Goal: Information Seeking & Learning: Check status

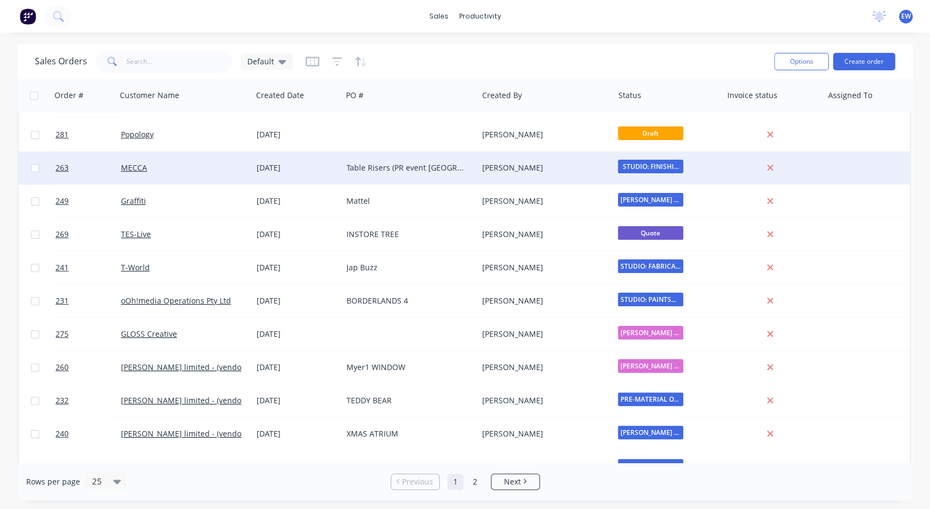
scroll to position [81, 0]
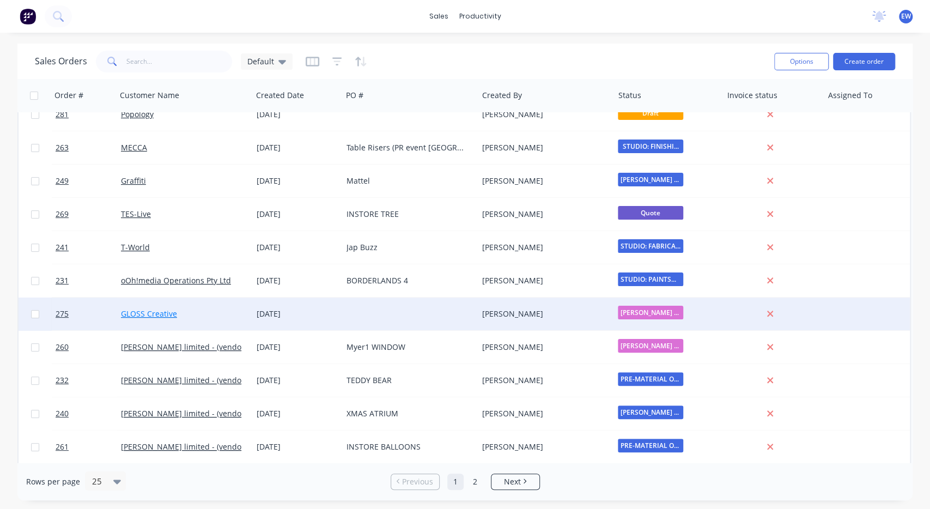
click at [153, 318] on link "GLOSS Creative" at bounding box center [149, 313] width 56 height 10
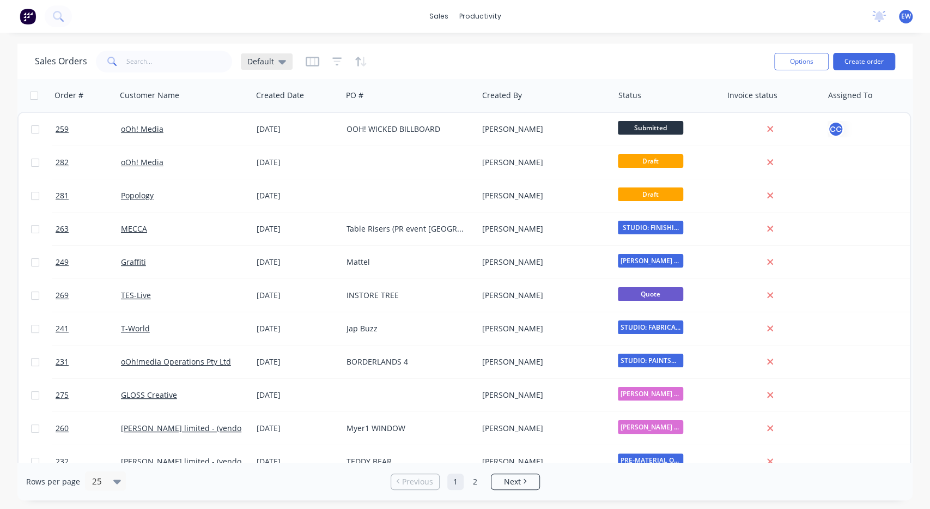
click at [256, 62] on span "Default" at bounding box center [260, 61] width 27 height 11
click at [282, 196] on button "Assigned to [PERSON_NAME]" at bounding box center [306, 197] width 124 height 13
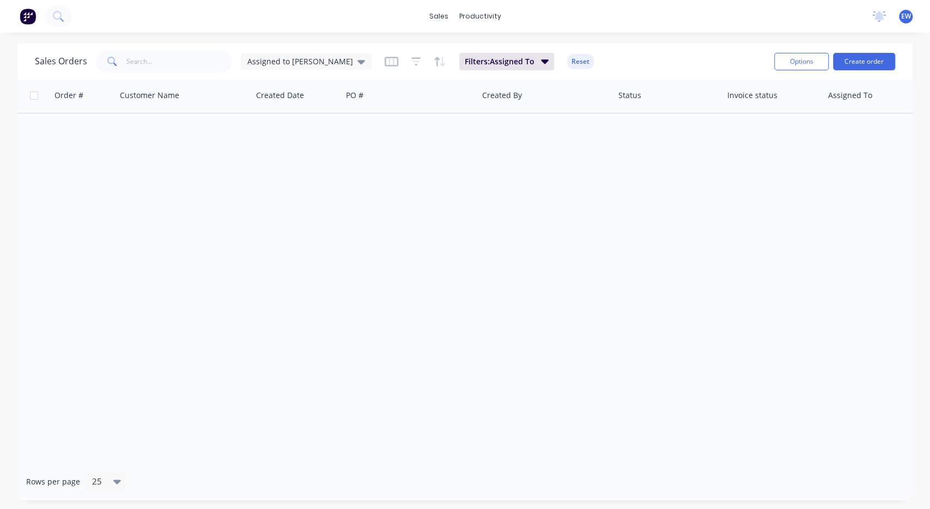
click at [503, 6] on div "sales productivity sales Sales Orders Customers Price Level Manager productivit…" at bounding box center [465, 16] width 930 height 33
click at [481, 15] on div "productivity" at bounding box center [480, 16] width 53 height 16
click at [492, 51] on div "Workflow" at bounding box center [503, 52] width 33 height 10
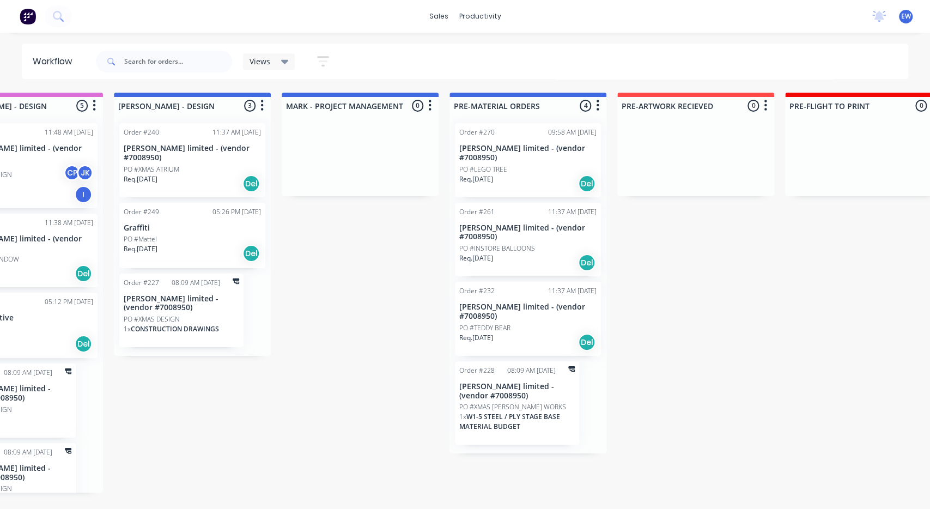
drag, startPoint x: 570, startPoint y: 329, endPoint x: 558, endPoint y: 331, distance: 12.1
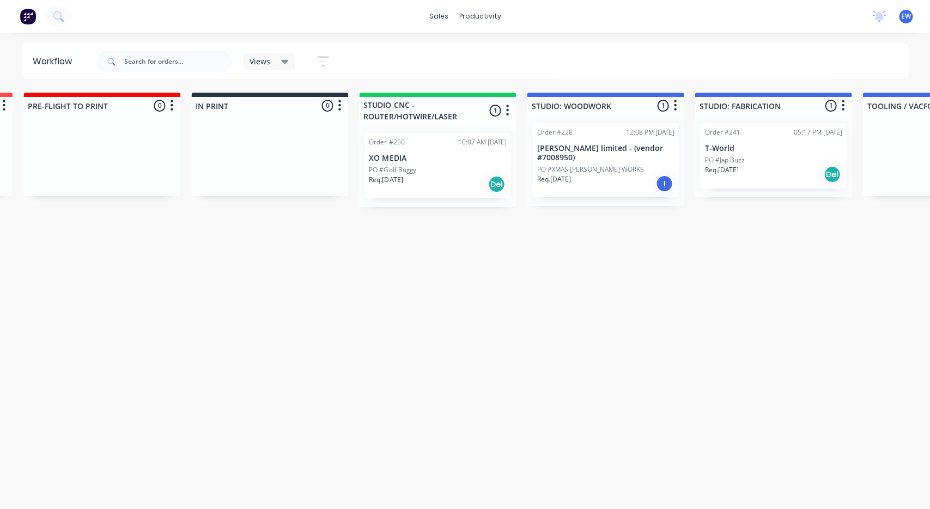
drag, startPoint x: 454, startPoint y: 324, endPoint x: 480, endPoint y: 324, distance: 26.1
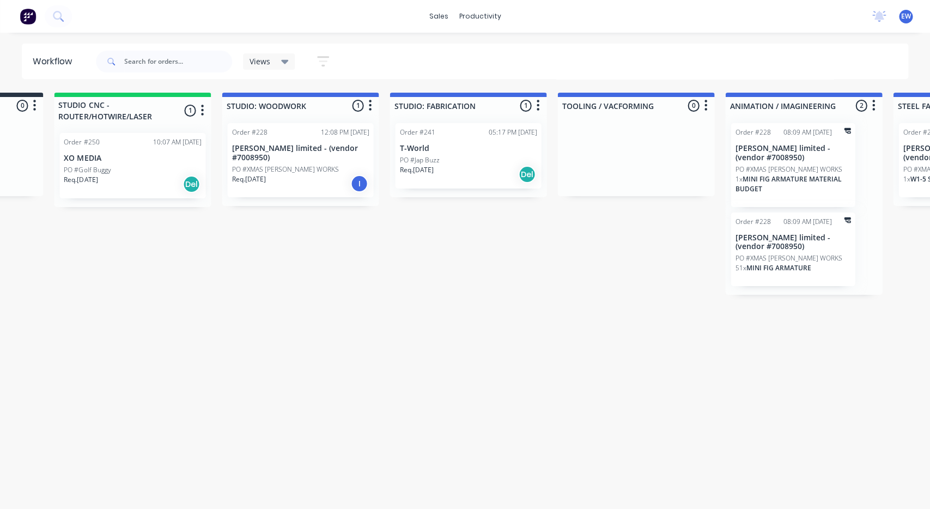
drag, startPoint x: 480, startPoint y: 324, endPoint x: 490, endPoint y: 322, distance: 10.0
click at [455, 153] on p "T-World" at bounding box center [465, 148] width 137 height 9
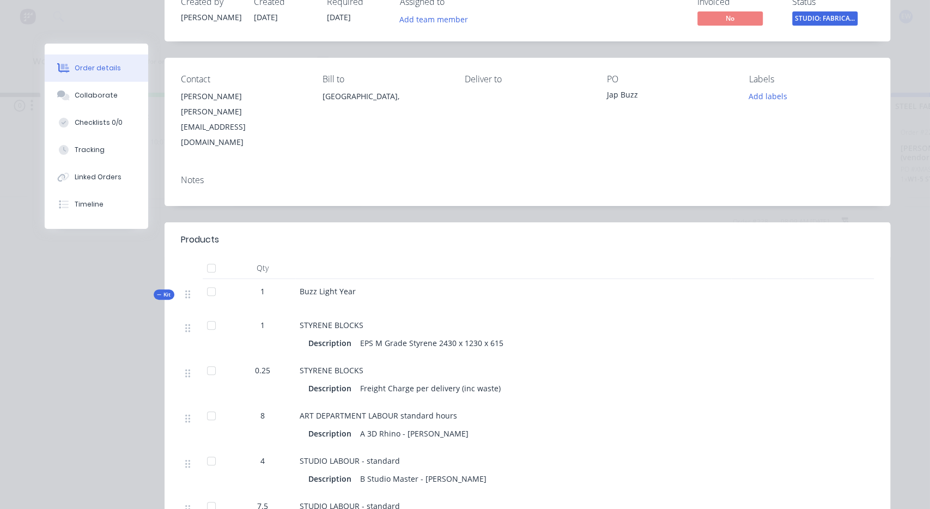
scroll to position [0, 0]
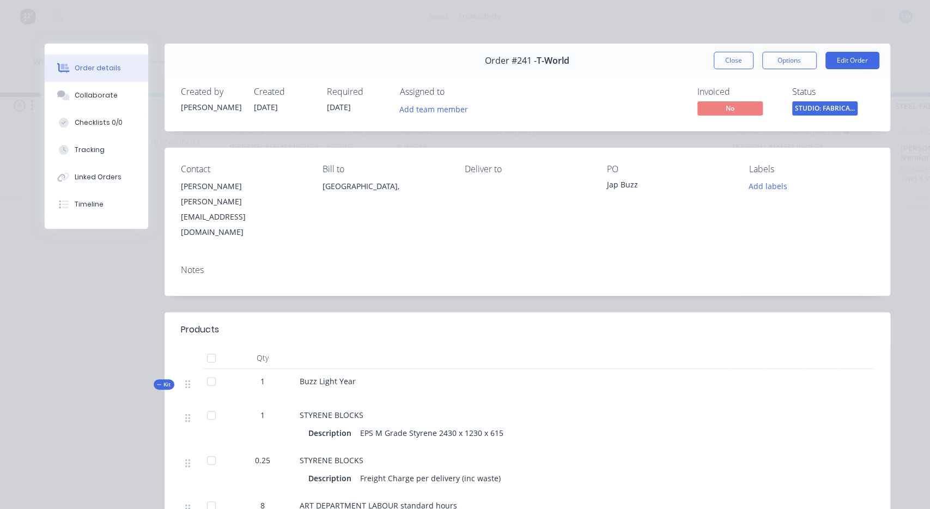
click at [563, 122] on div "Created by [PERSON_NAME] Created [DATE] Required [DATE] Assigned to Add team me…" at bounding box center [526, 103] width 725 height 58
click at [371, 265] on div "Notes" at bounding box center [527, 270] width 693 height 10
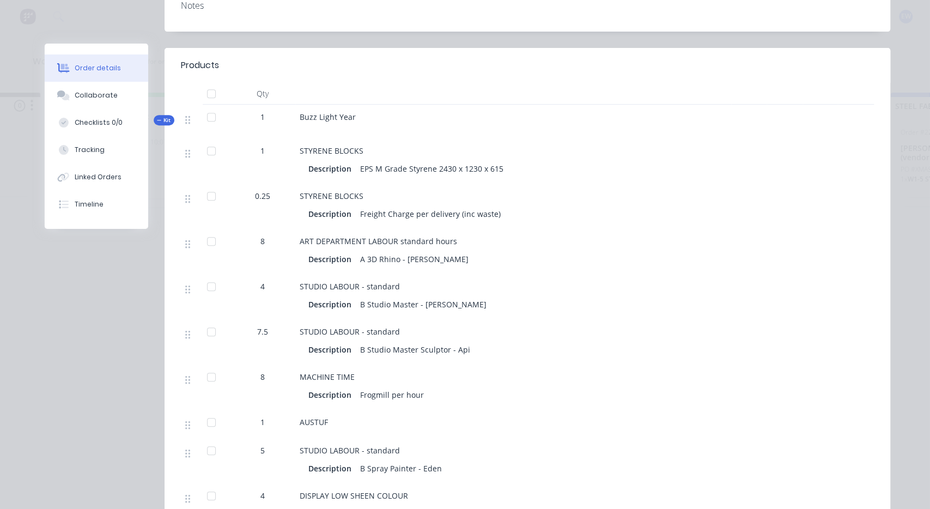
scroll to position [325, 0]
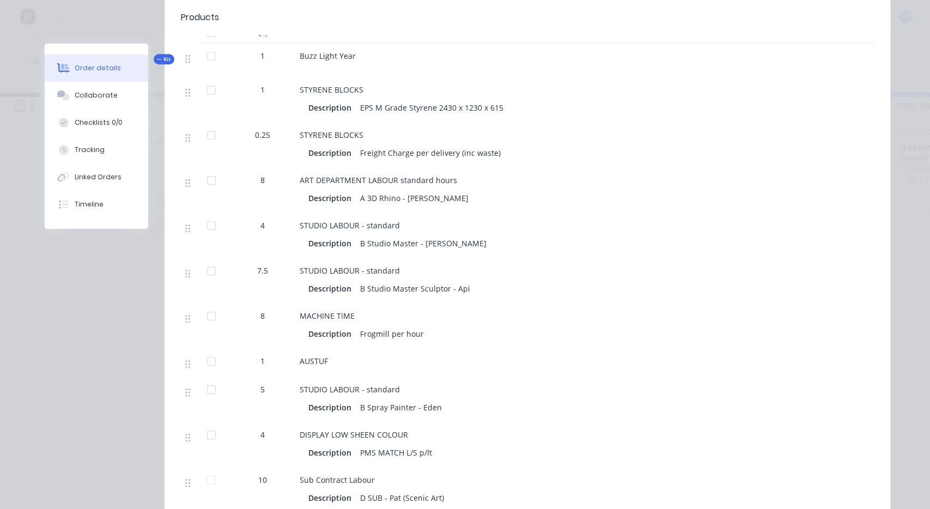
click at [100, 335] on div "Order #241 - T-World Close Options Edit Order Created by [PERSON_NAME] Created …" at bounding box center [467, 212] width 845 height 988
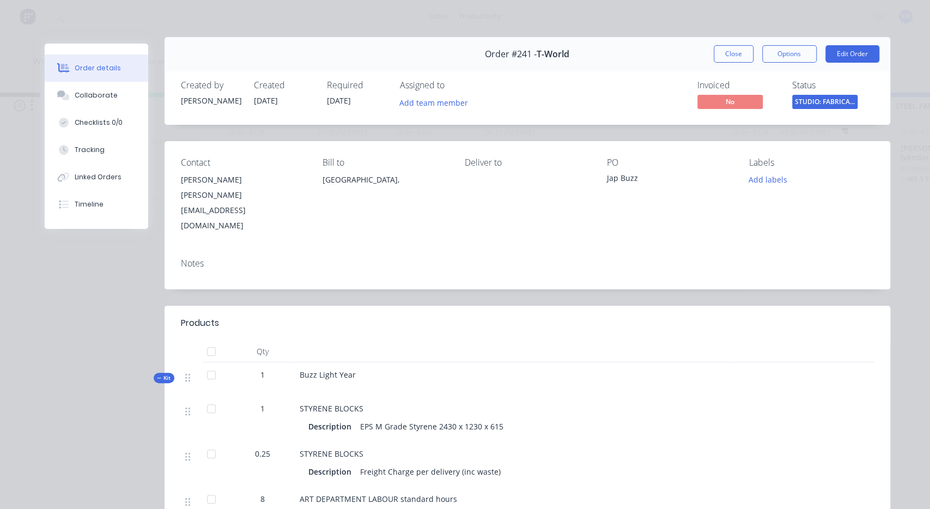
scroll to position [0, 0]
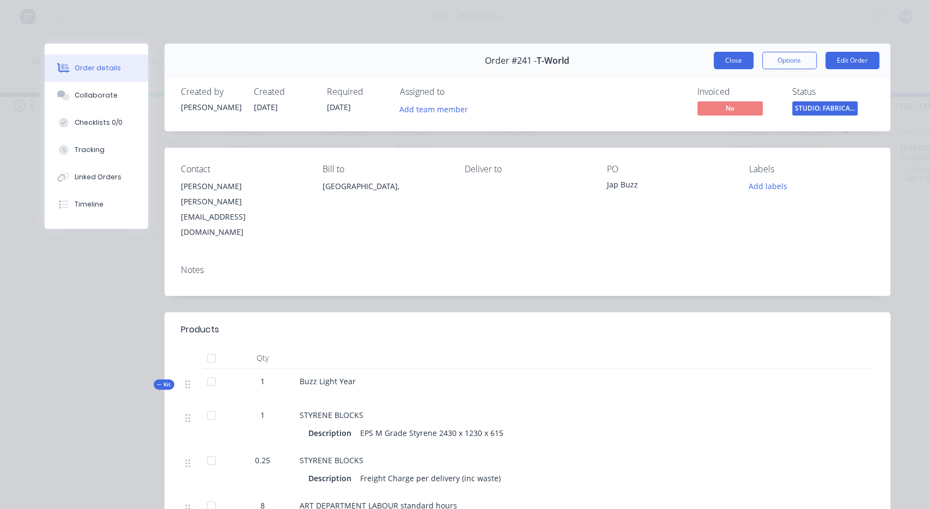
click at [752, 63] on button "Close" at bounding box center [733, 60] width 40 height 17
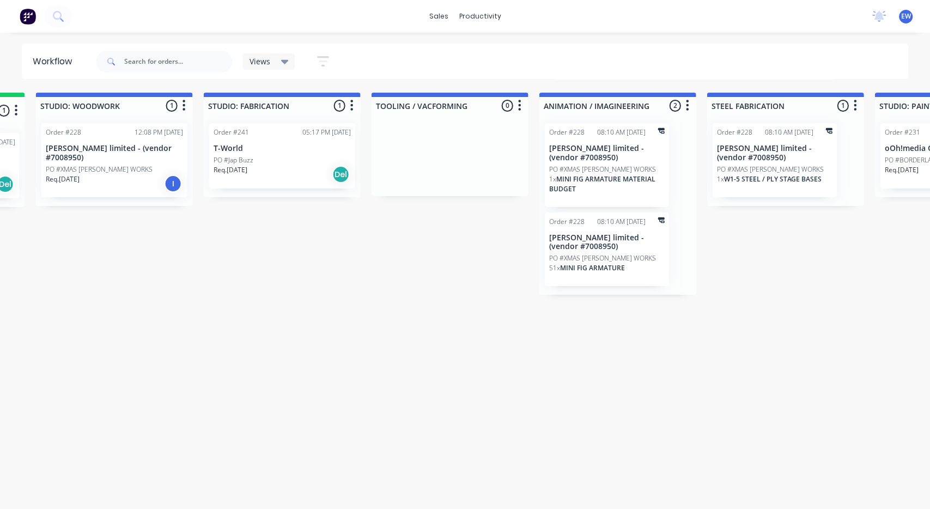
drag, startPoint x: 407, startPoint y: 271, endPoint x: 433, endPoint y: 271, distance: 26.1
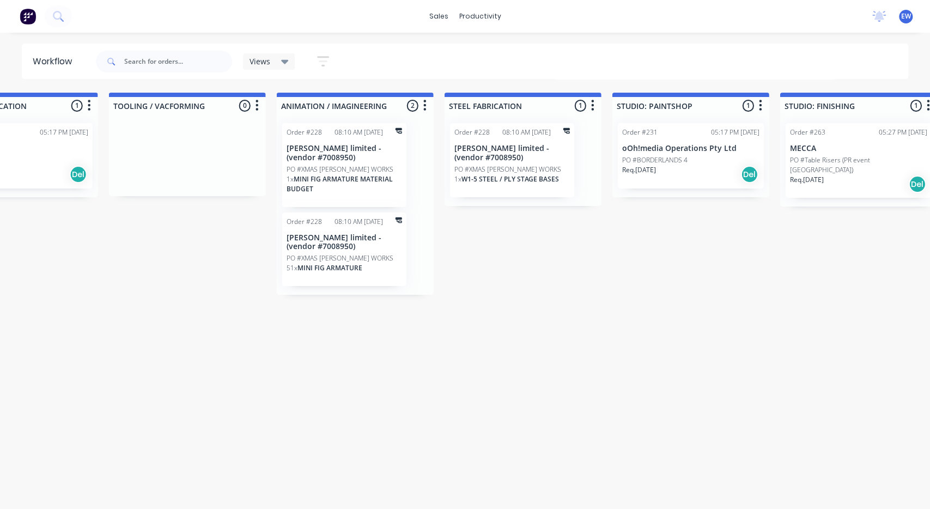
drag, startPoint x: 430, startPoint y: 269, endPoint x: 470, endPoint y: 276, distance: 40.4
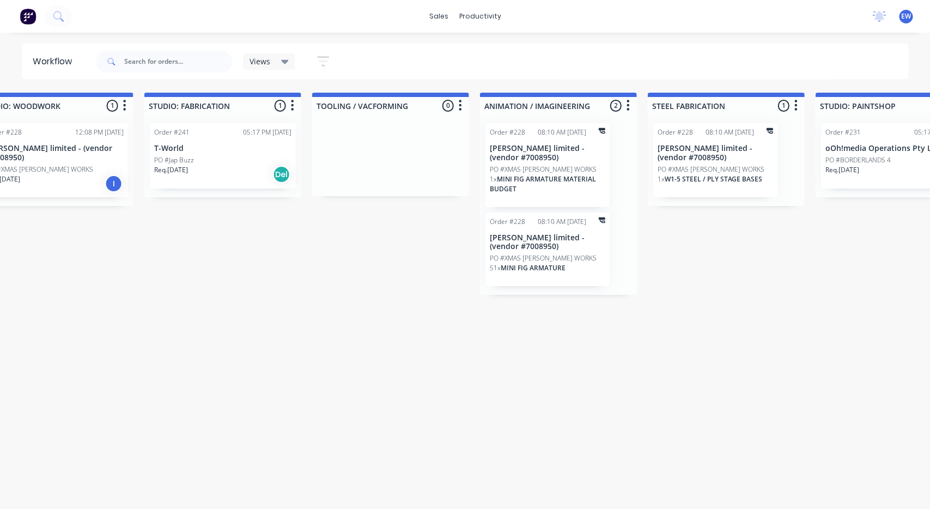
drag, startPoint x: 473, startPoint y: 273, endPoint x: 439, endPoint y: 271, distance: 34.4
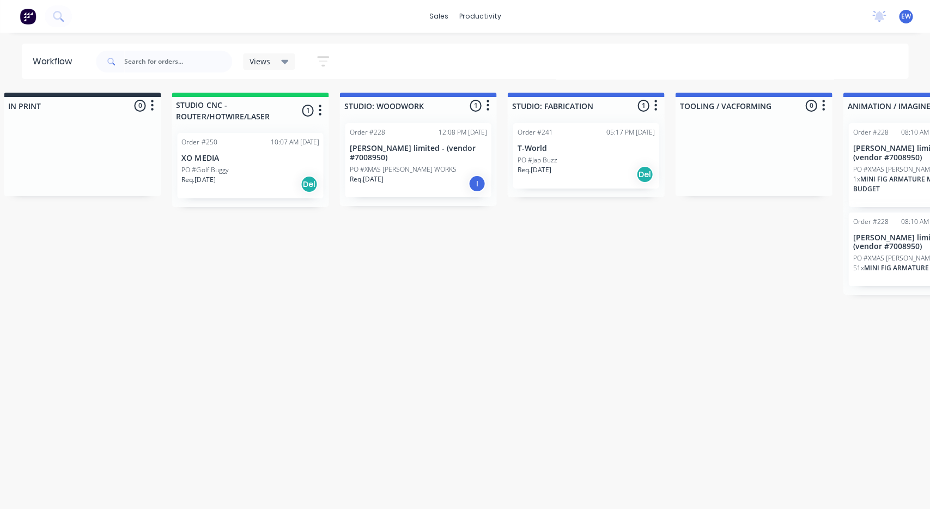
drag, startPoint x: 439, startPoint y: 271, endPoint x: 419, endPoint y: 272, distance: 20.2
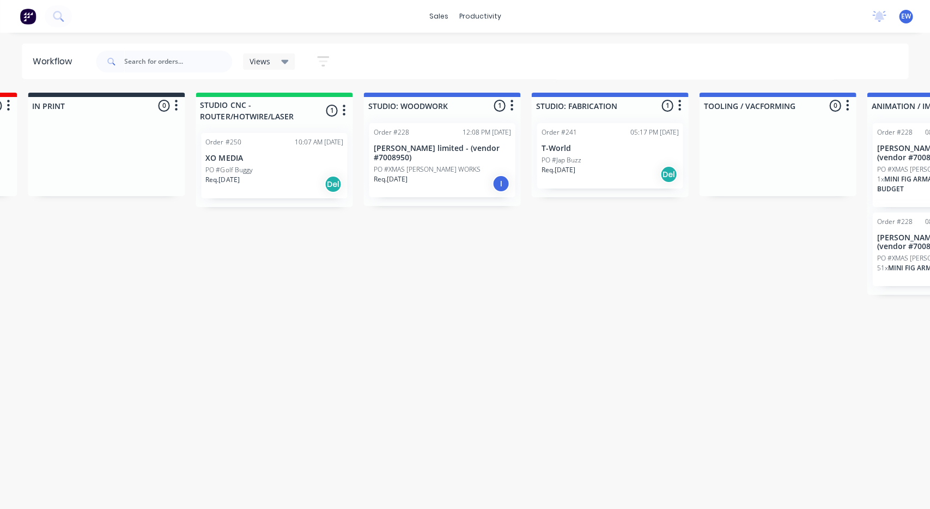
click at [312, 163] on div "Order #250 10:07 AM [DATE] XO MEDIA PO #Golf Buggy Req. [DATE] Del" at bounding box center [274, 165] width 146 height 65
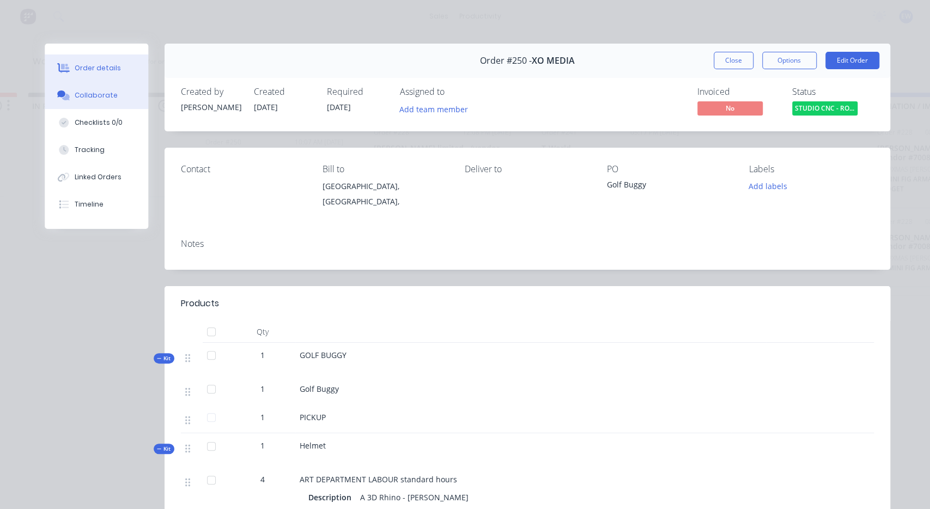
click at [91, 96] on div "Collaborate" at bounding box center [96, 95] width 43 height 10
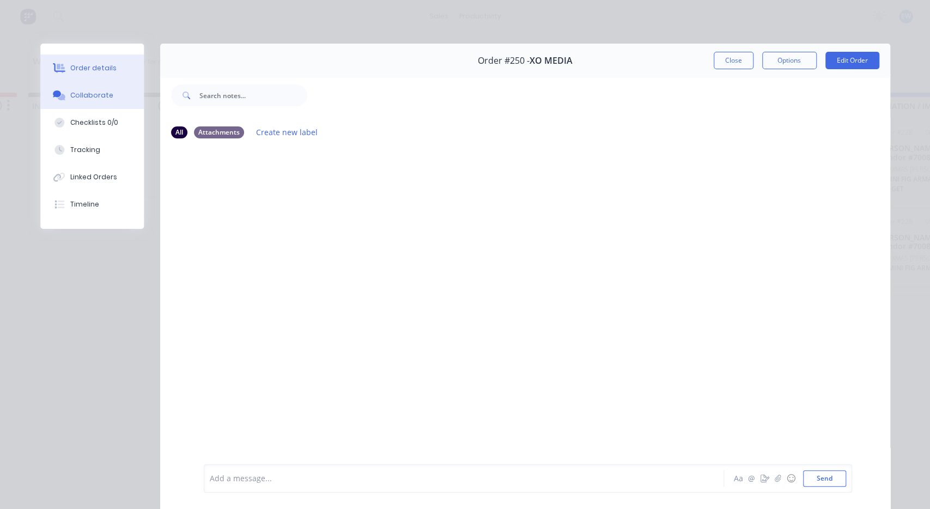
click at [84, 74] on button "Order details" at bounding box center [91, 67] width 103 height 27
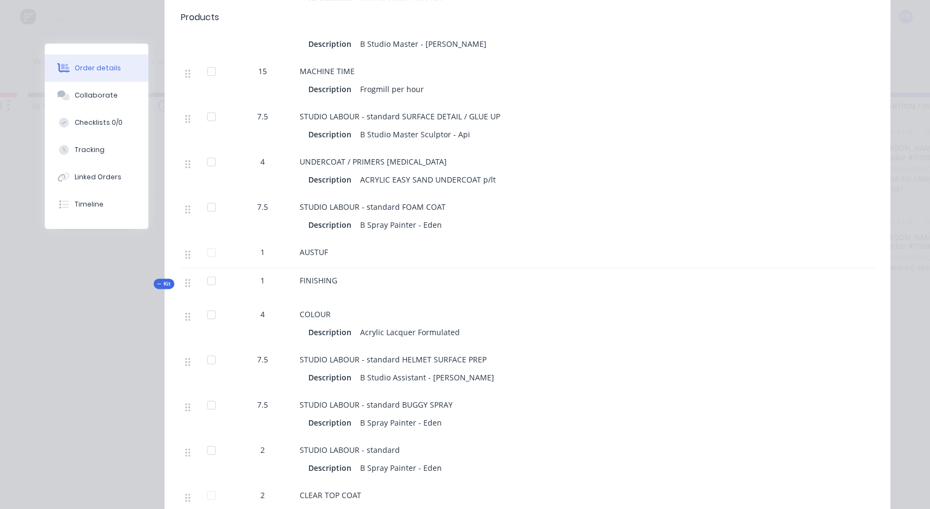
scroll to position [807, 0]
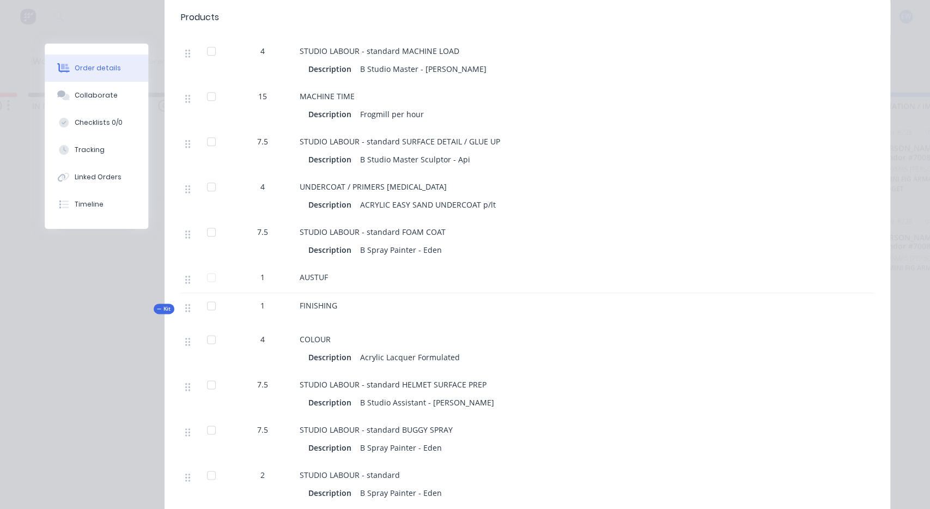
click at [113, 313] on div "Order #250 - XO MEDIA Close Options Edit Order Created by [PERSON_NAME] Created…" at bounding box center [467, 53] width 845 height 1634
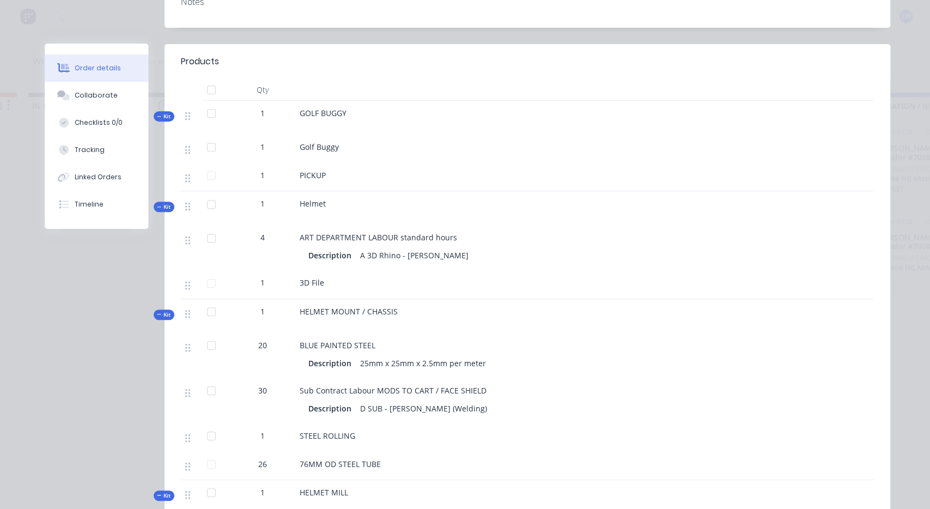
scroll to position [0, 0]
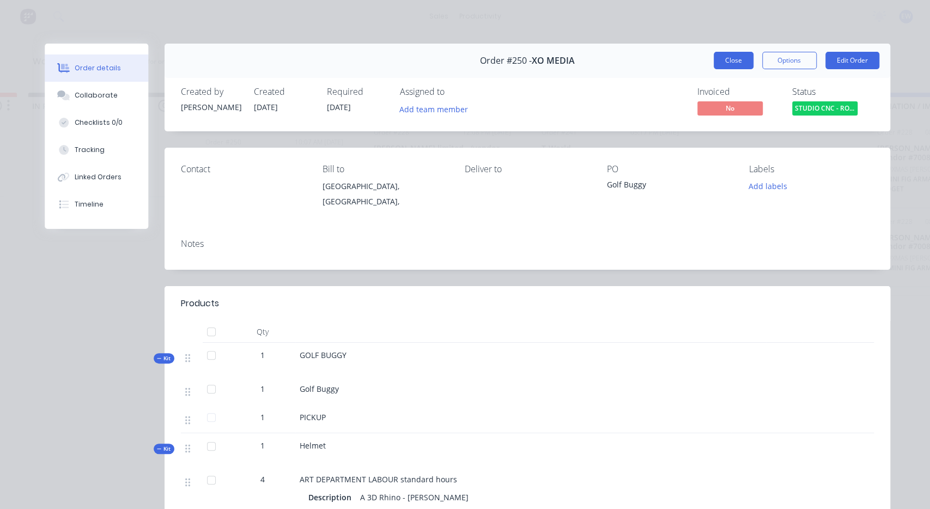
click at [724, 62] on button "Close" at bounding box center [733, 60] width 40 height 17
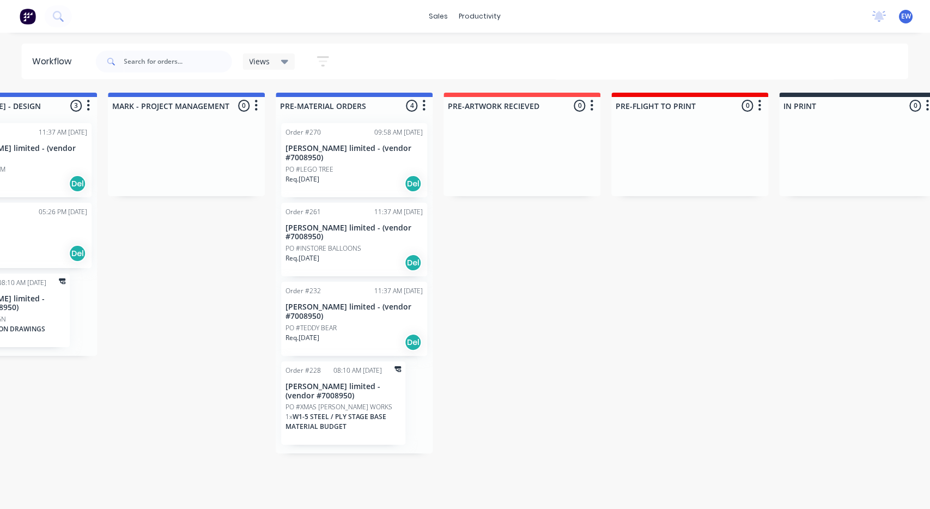
drag, startPoint x: 121, startPoint y: 223, endPoint x: 95, endPoint y: 229, distance: 26.3
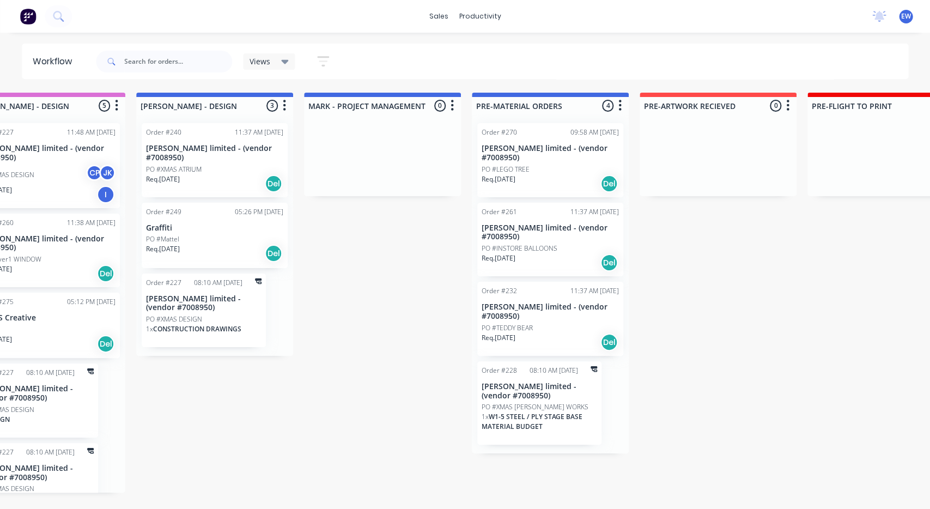
scroll to position [0, 244]
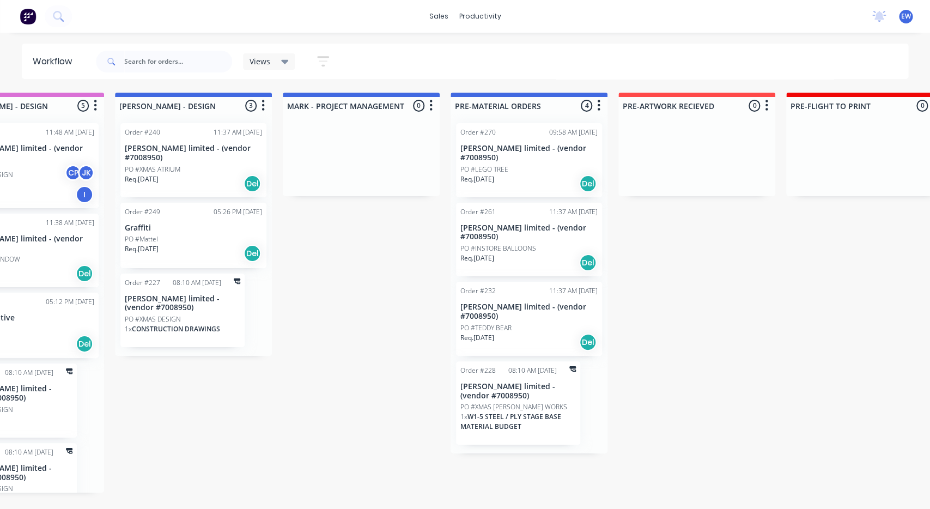
click at [169, 208] on div "Order #249 05:26 PM [DATE] Graffiti PO #Mattel Req. [DATE] Del" at bounding box center [193, 235] width 146 height 65
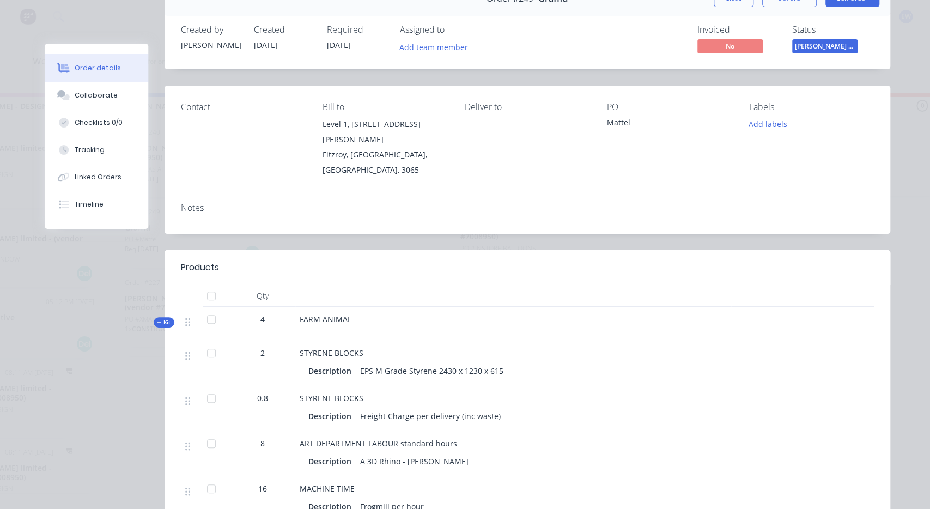
scroll to position [0, 0]
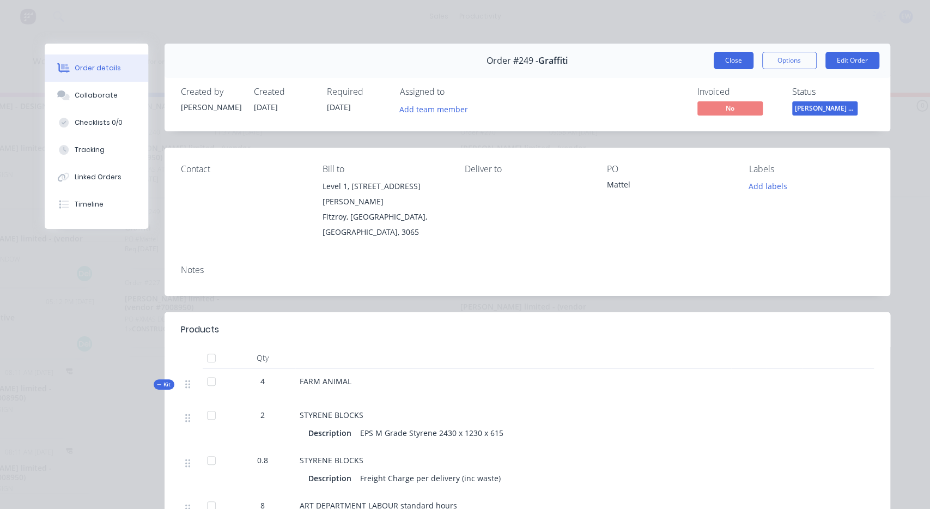
click at [747, 58] on button "Close" at bounding box center [733, 60] width 40 height 17
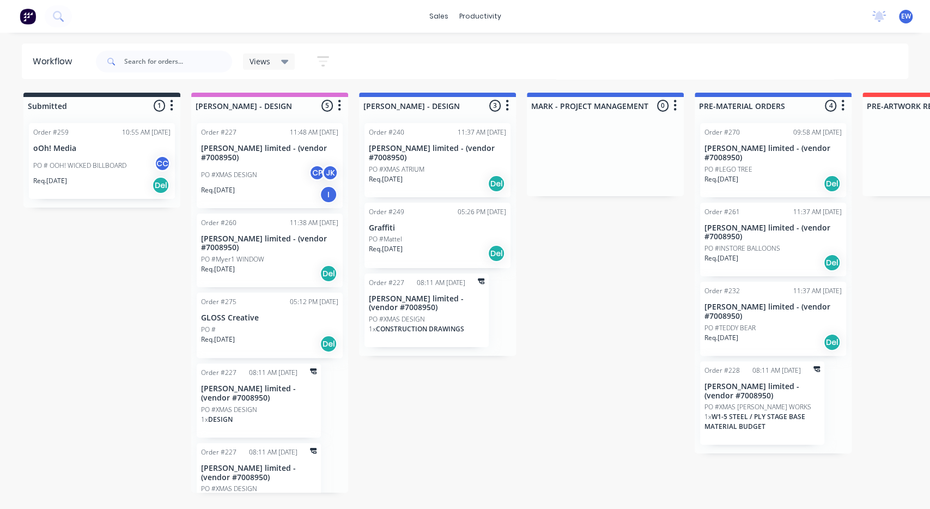
drag, startPoint x: 461, startPoint y: 221, endPoint x: 444, endPoint y: 223, distance: 16.4
click at [98, 157] on div "PO # OOH! WICKED BILLBOARD CC" at bounding box center [101, 165] width 137 height 21
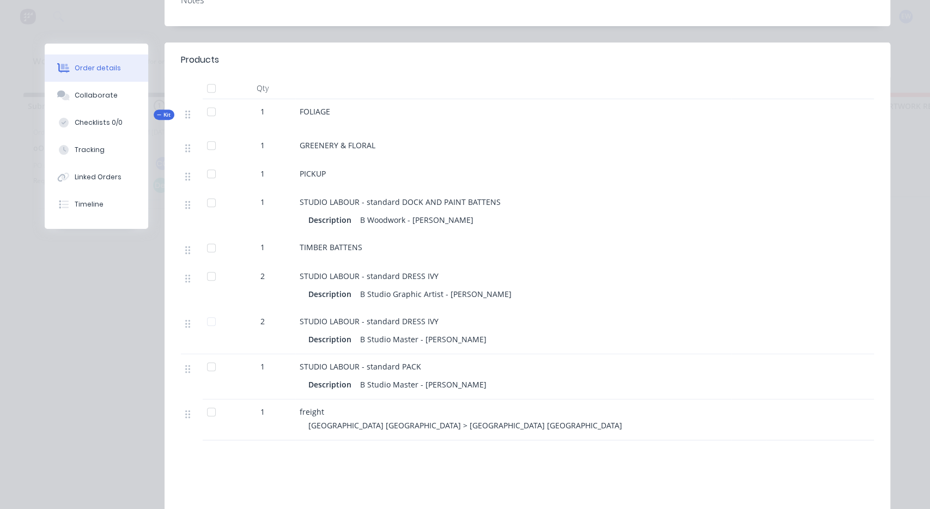
scroll to position [305, 0]
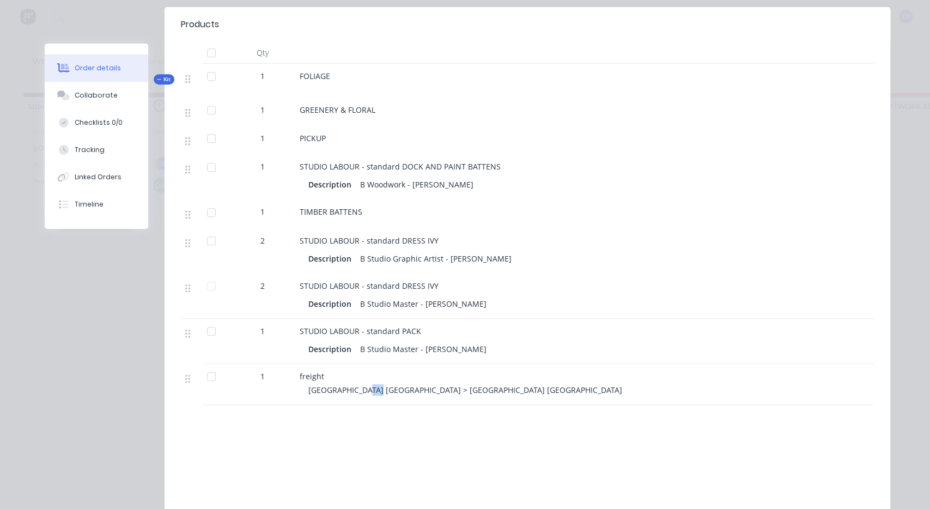
drag, startPoint x: 370, startPoint y: 359, endPoint x: 360, endPoint y: 365, distance: 11.8
click at [360, 385] on span "[GEOGRAPHIC_DATA] [GEOGRAPHIC_DATA] > [GEOGRAPHIC_DATA] [GEOGRAPHIC_DATA]" at bounding box center [465, 390] width 314 height 10
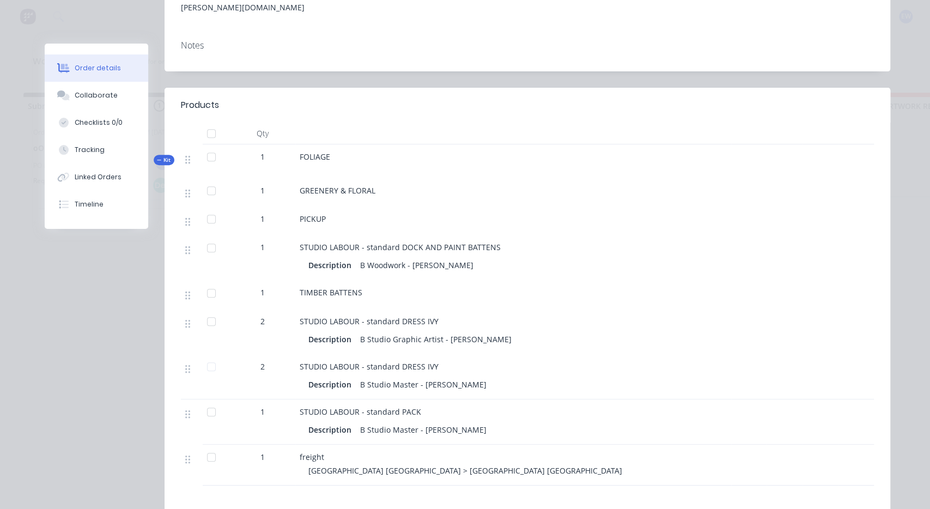
scroll to position [224, 0]
click at [472, 287] on div "TIMBER BATTENS" at bounding box center [513, 292] width 427 height 11
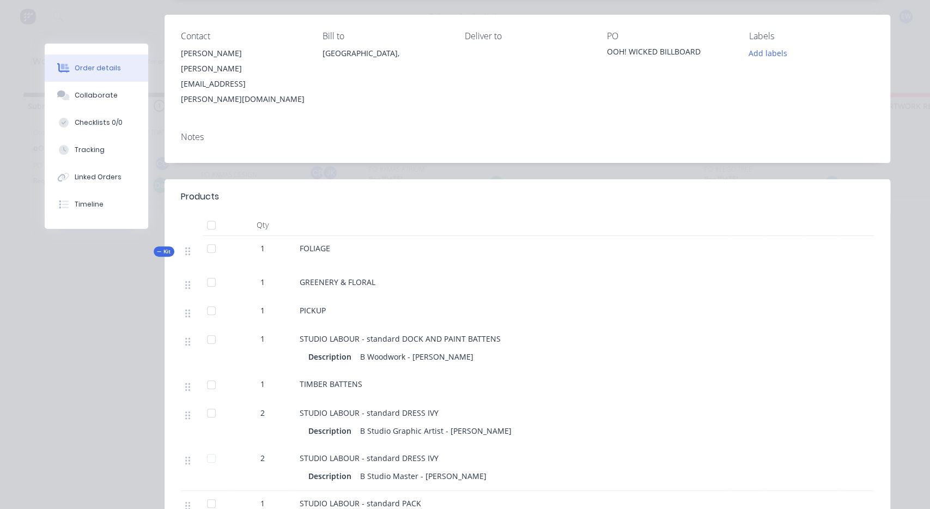
scroll to position [122, 0]
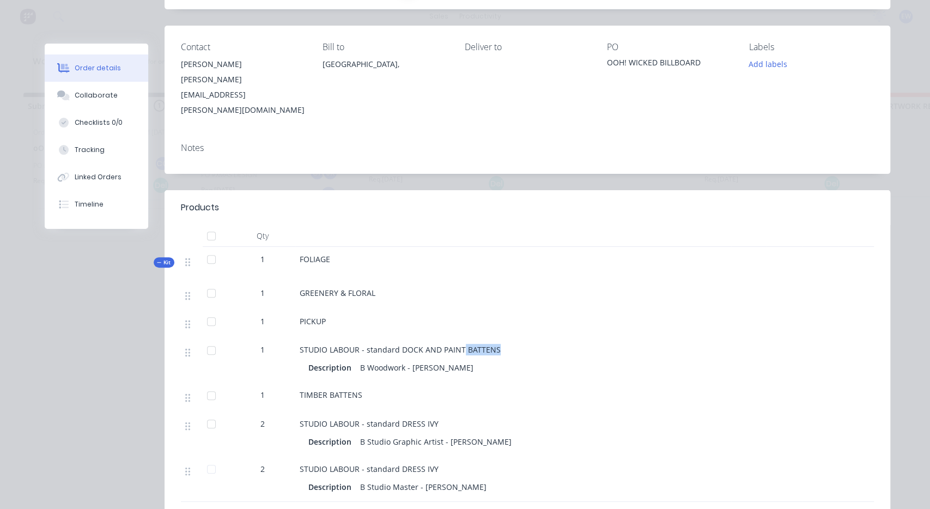
drag, startPoint x: 461, startPoint y: 321, endPoint x: 499, endPoint y: 325, distance: 37.8
click at [499, 344] on div "STUDIO LABOUR - standard DOCK AND PAINT BATTENS" at bounding box center [513, 349] width 427 height 11
drag, startPoint x: 528, startPoint y: 326, endPoint x: 510, endPoint y: 330, distance: 18.3
click at [524, 337] on div "STUDIO LABOUR - standard DOCK AND PAINT BATTENS Description B Woodwork - [PERSO…" at bounding box center [513, 359] width 436 height 45
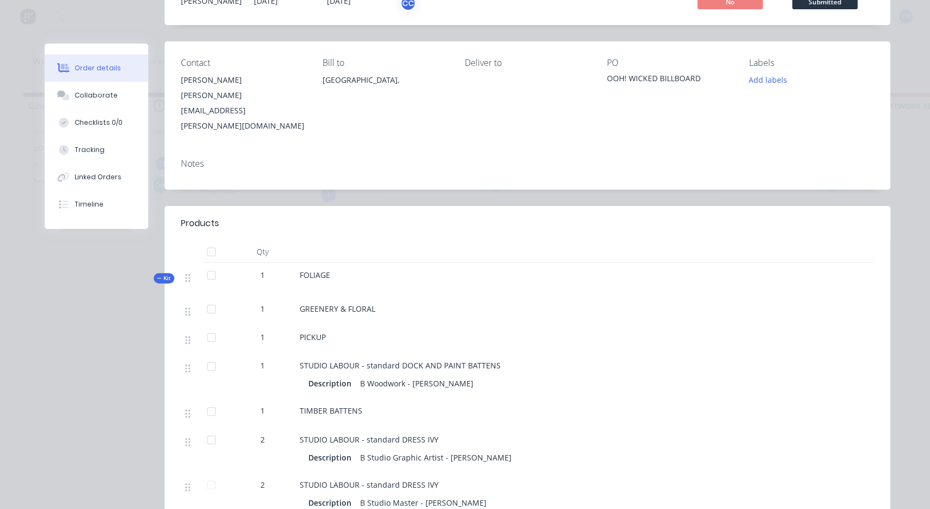
scroll to position [0, 0]
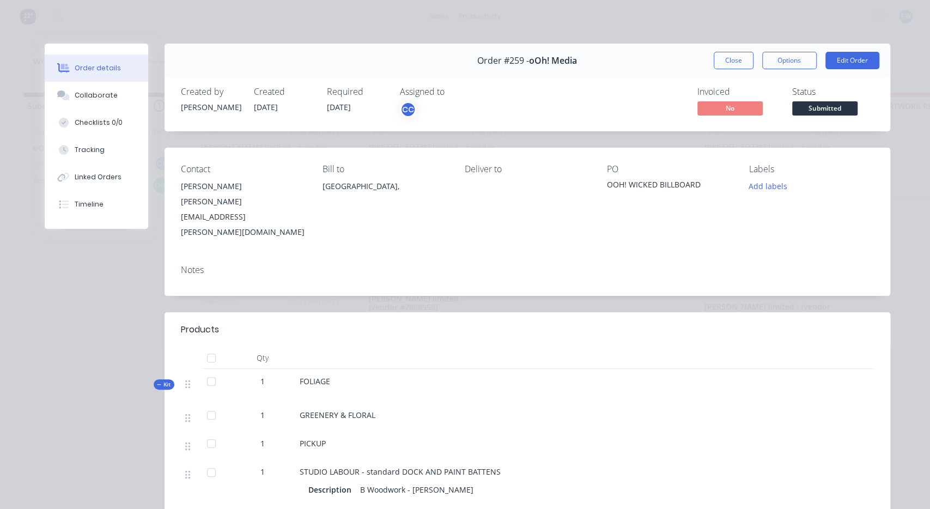
click at [78, 292] on div "Order #259 - oOh! Media Close Options Edit Order Created by [PERSON_NAME] Creat…" at bounding box center [467, 474] width 845 height 860
click at [748, 58] on button "Close" at bounding box center [733, 60] width 40 height 17
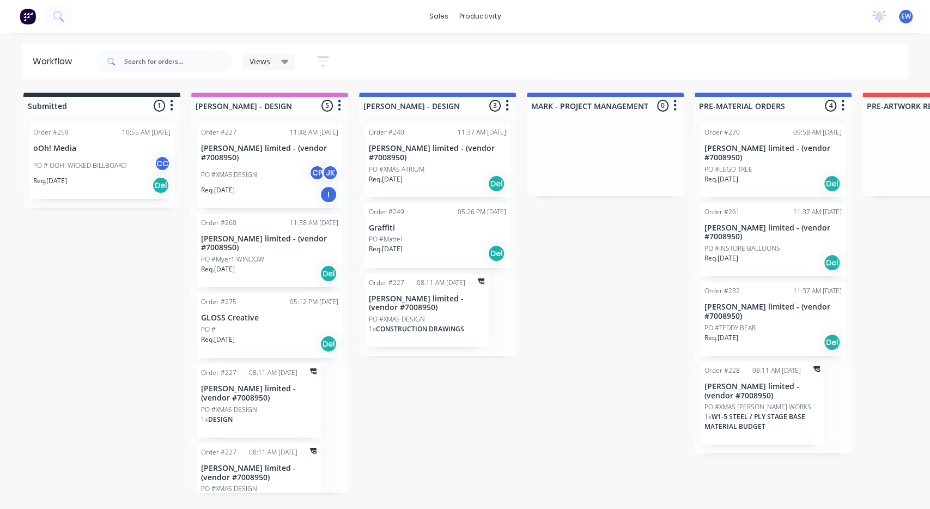
click at [38, 18] on div at bounding box center [36, 16] width 72 height 22
click at [22, 16] on img at bounding box center [28, 16] width 16 height 16
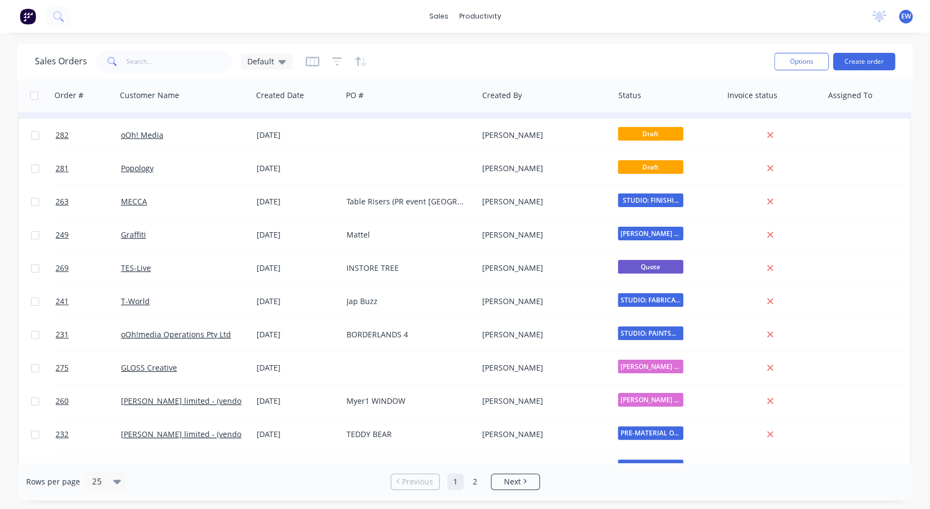
scroll to position [40, 0]
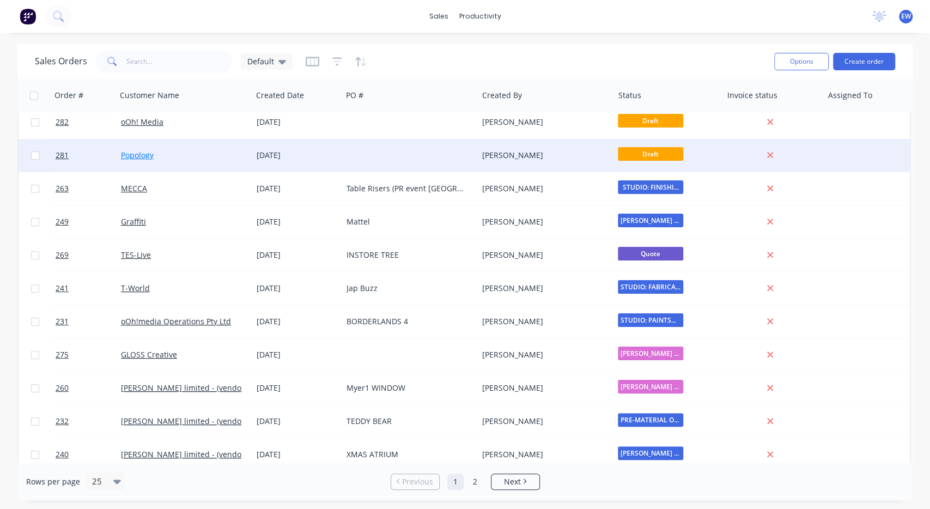
click at [142, 155] on link "Popology" at bounding box center [137, 155] width 33 height 10
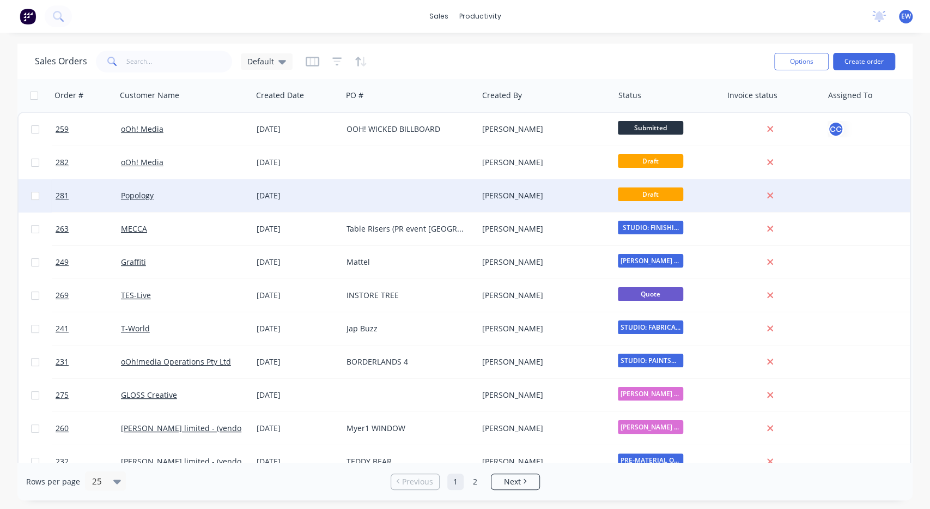
click at [332, 194] on div "[DATE]" at bounding box center [297, 195] width 81 height 11
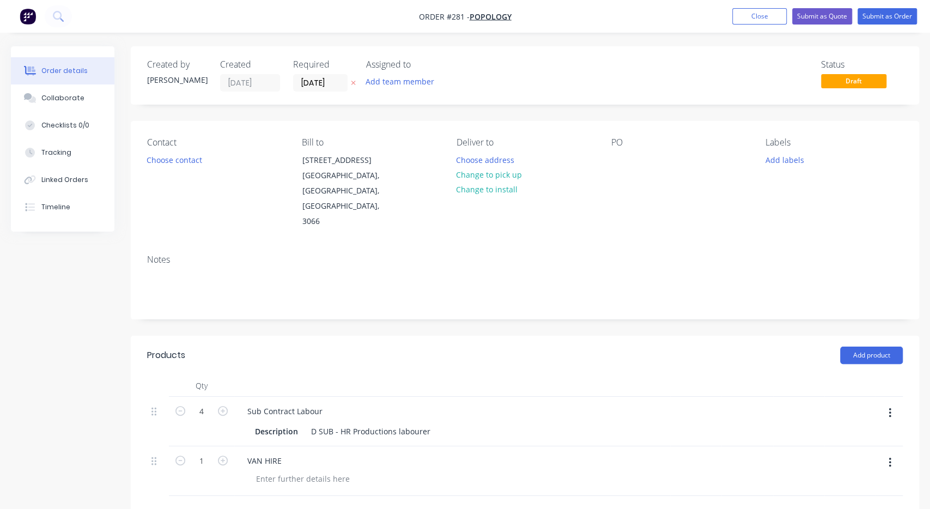
click at [757, 8] on nav "Order #281 - Popology Add product Close Submit as Quote Submit as Order" at bounding box center [465, 16] width 930 height 33
click at [755, 16] on button "Close" at bounding box center [759, 16] width 54 height 16
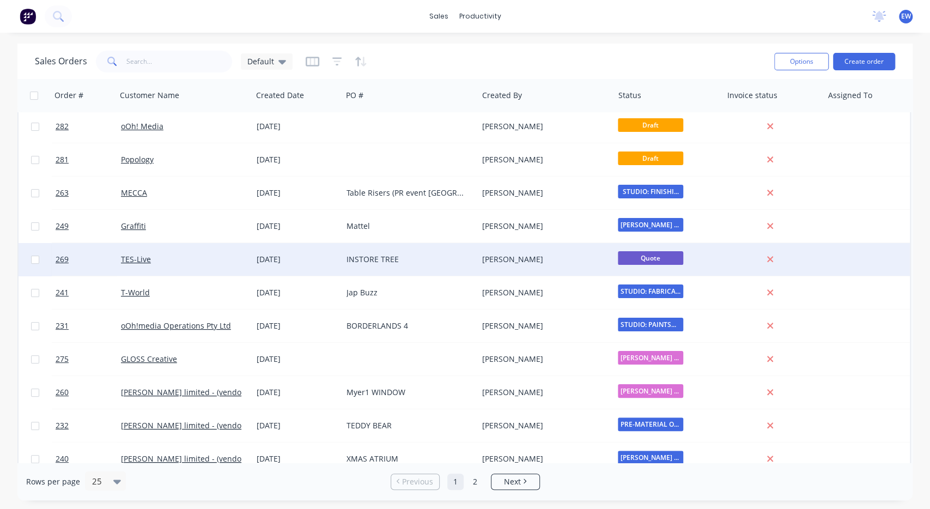
scroll to position [40, 0]
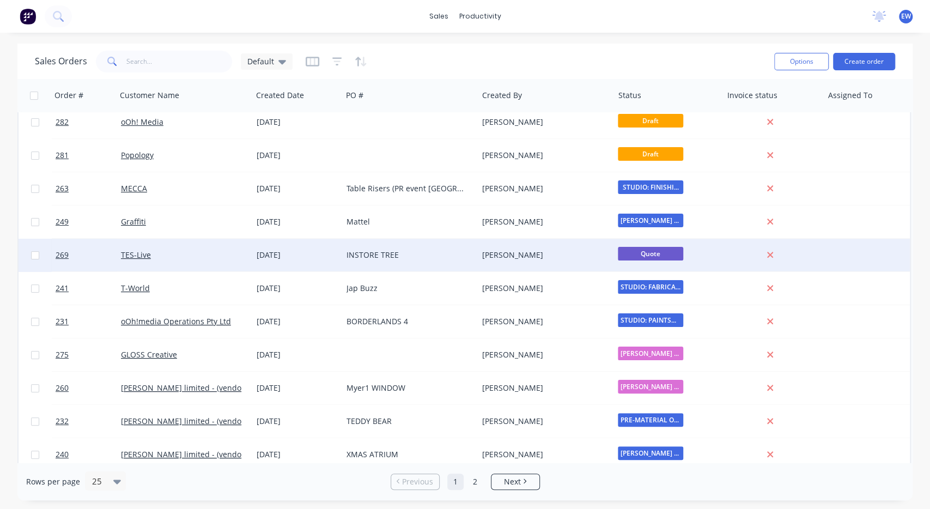
click at [232, 258] on div "TES-Live" at bounding box center [181, 254] width 121 height 11
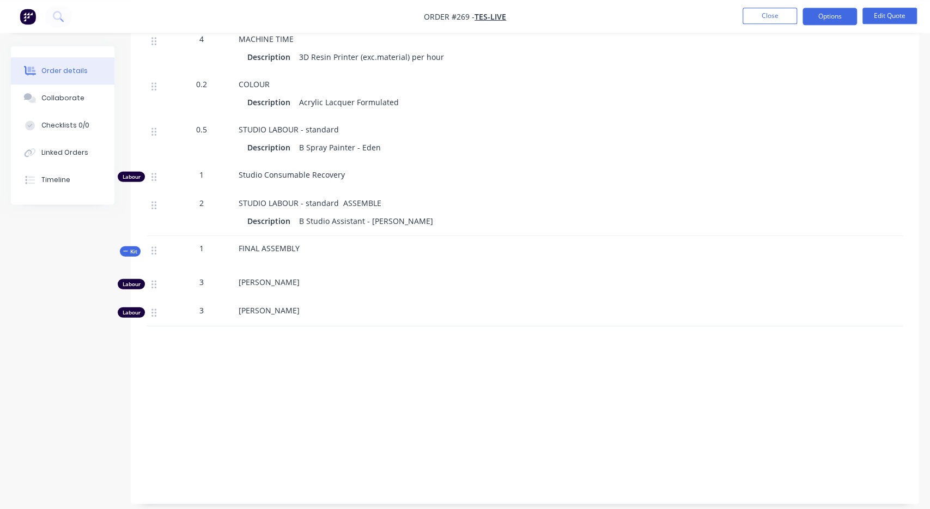
scroll to position [1843, 0]
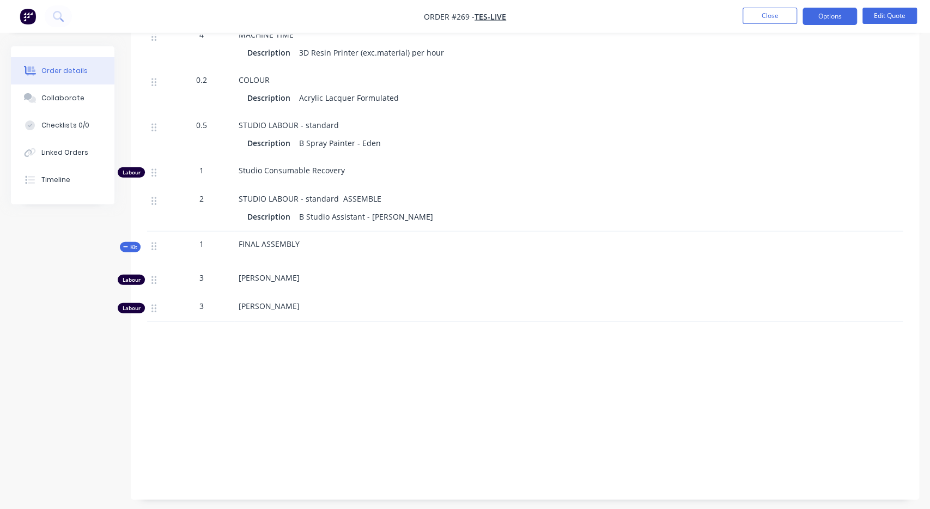
click at [285, 273] on div "[PERSON_NAME]" at bounding box center [452, 277] width 427 height 11
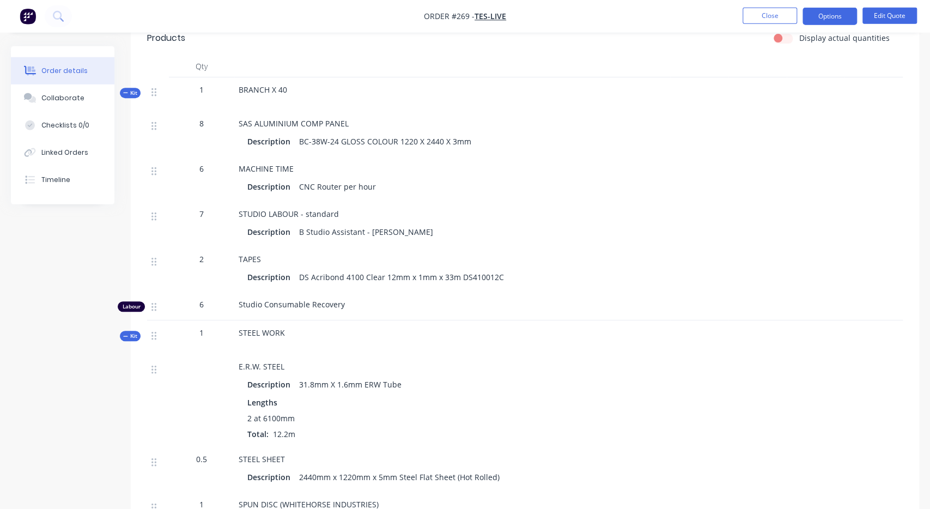
scroll to position [264, 0]
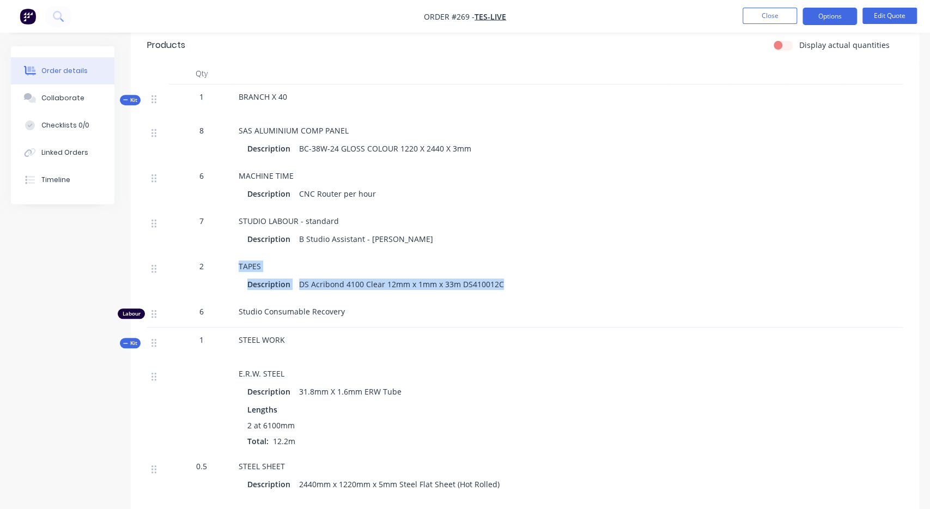
drag, startPoint x: 543, startPoint y: 277, endPoint x: 394, endPoint y: 302, distance: 150.7
click at [225, 285] on div "2 TAPES Description DS Acribond 4100 Clear 12mm x 1mm x 33m DS410012C" at bounding box center [524, 276] width 755 height 45
click at [414, 303] on div "Studio Consumable Recovery" at bounding box center [452, 313] width 436 height 28
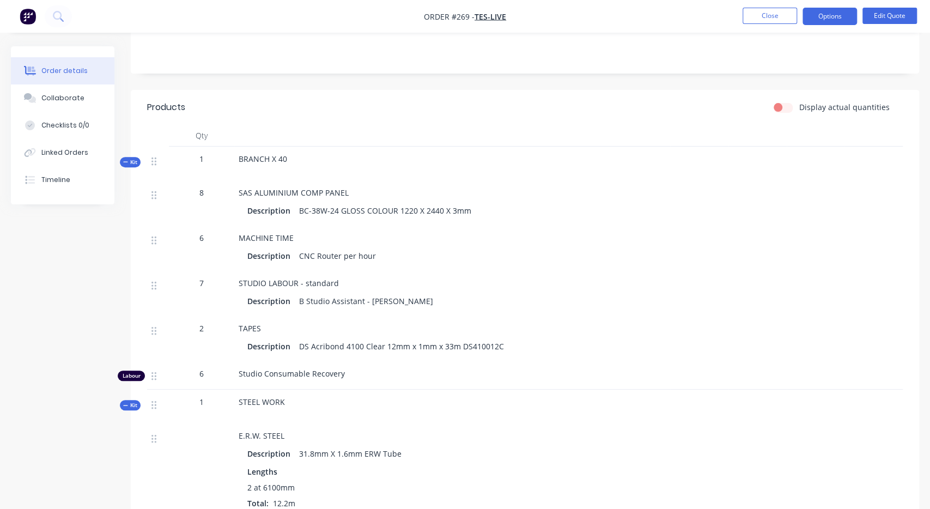
scroll to position [188, 0]
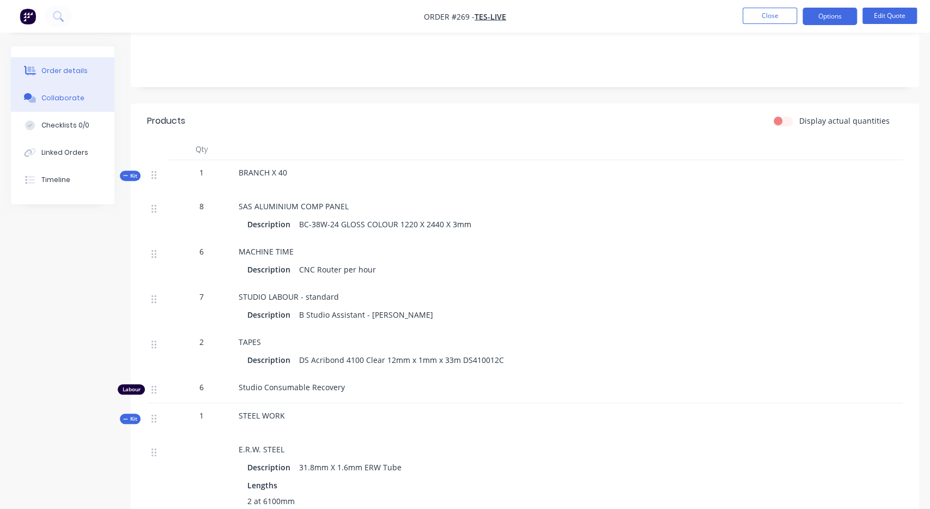
click at [78, 101] on div "Collaborate" at bounding box center [62, 98] width 43 height 10
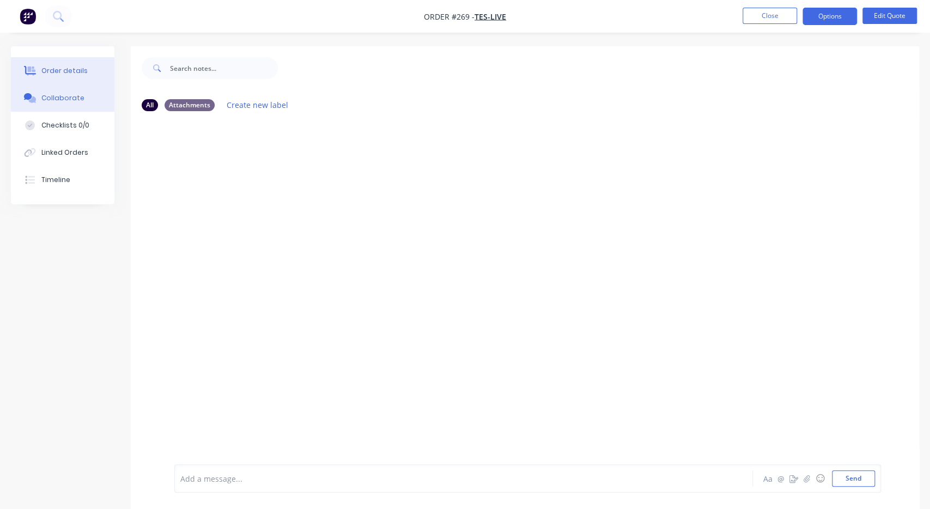
click at [79, 71] on div "Order details" at bounding box center [64, 71] width 46 height 10
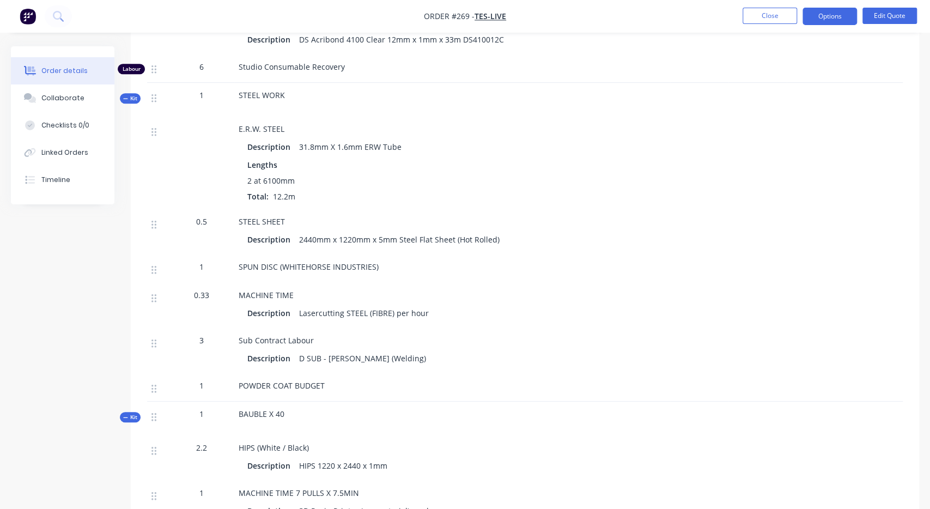
scroll to position [510, 0]
drag, startPoint x: 231, startPoint y: 261, endPoint x: 480, endPoint y: 282, distance: 249.2
click at [480, 282] on div "E.R.W. STEEL Description 31.8mm X 1.6mm ERW Tube Lengths 2 at 6100mm Total: 12.…" at bounding box center [524, 257] width 755 height 285
click at [480, 282] on div "MACHINE TIME Description Lasercutting STEEL (FIBRE) per hour" at bounding box center [452, 304] width 436 height 45
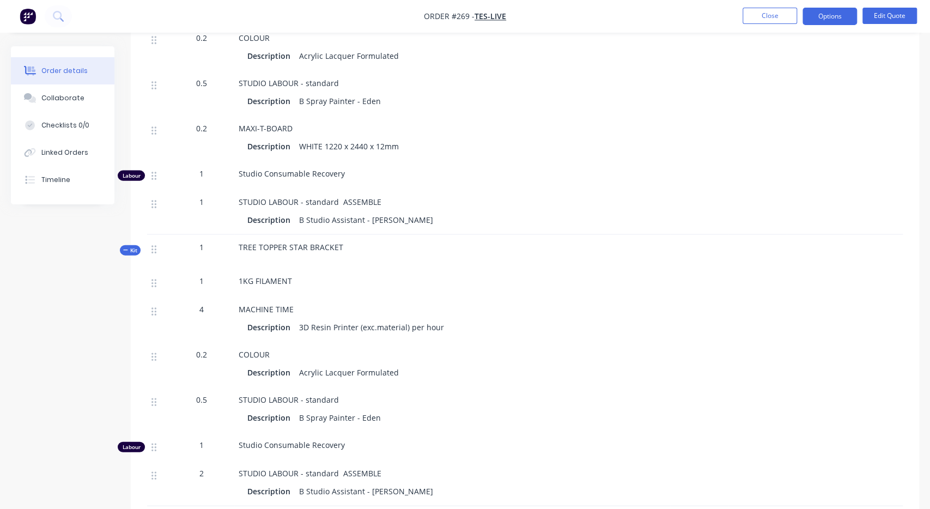
scroll to position [1560, 0]
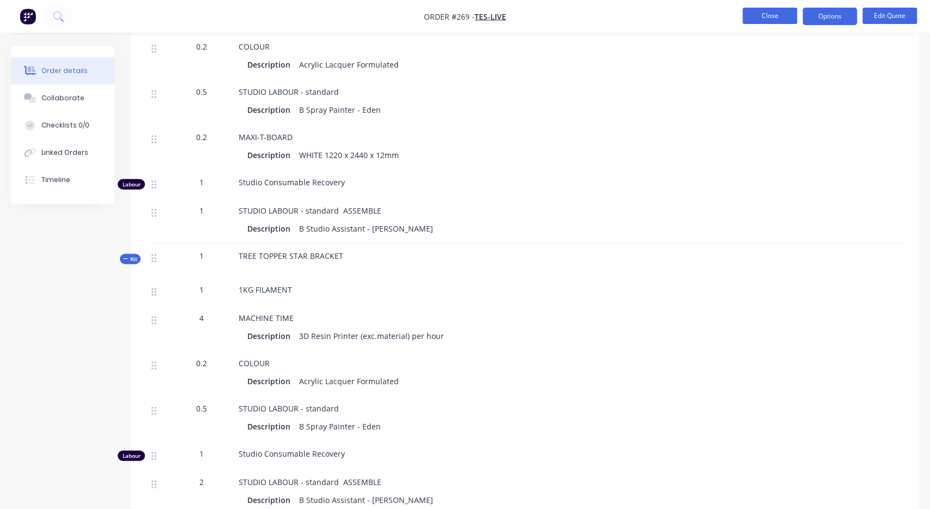
click at [784, 14] on button "Close" at bounding box center [769, 16] width 54 height 16
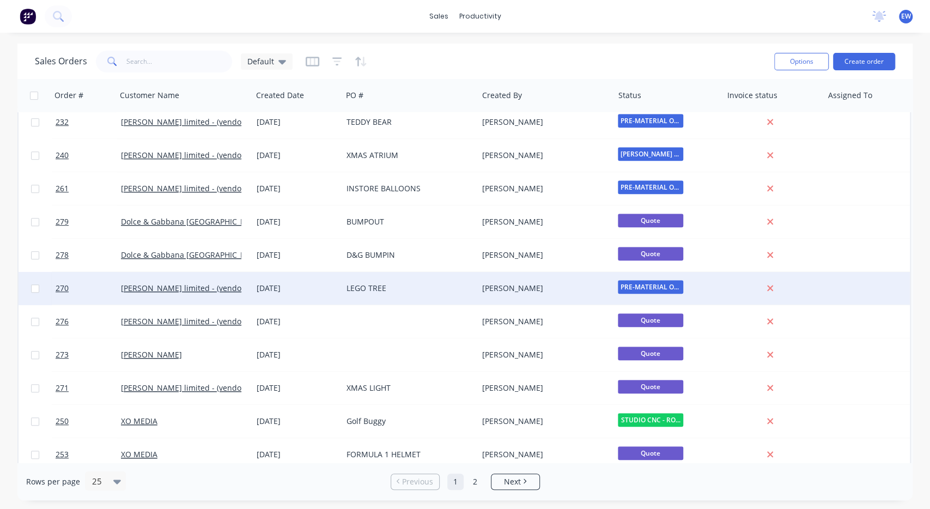
scroll to position [345, 0]
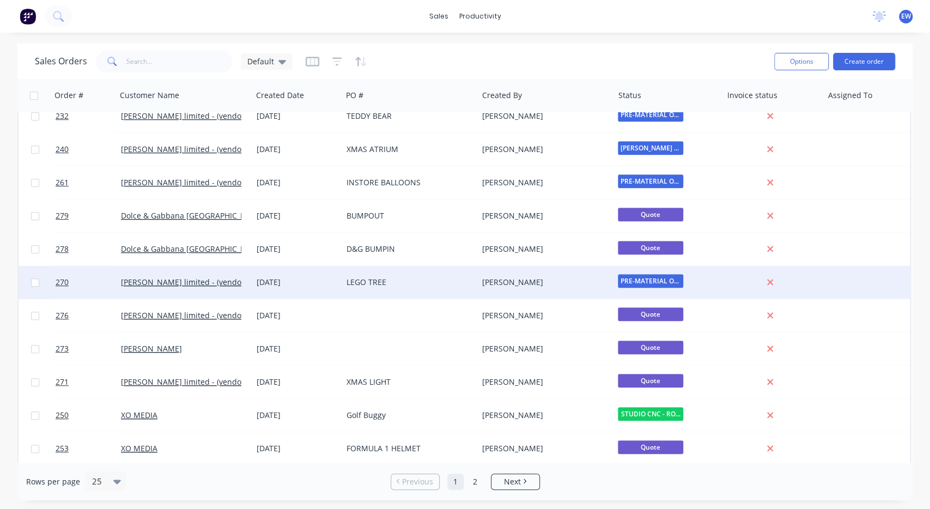
click at [400, 280] on div "LEGO TREE" at bounding box center [406, 282] width 121 height 11
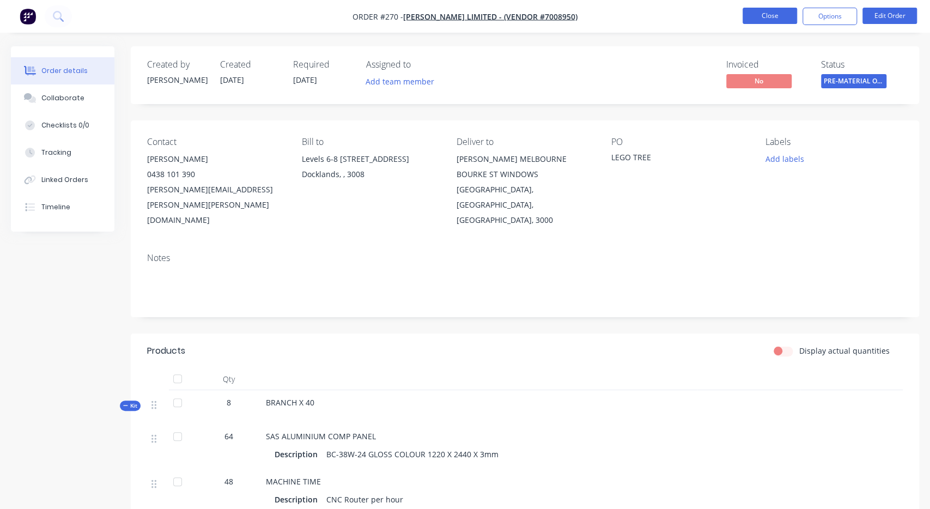
click at [766, 20] on button "Close" at bounding box center [769, 16] width 54 height 16
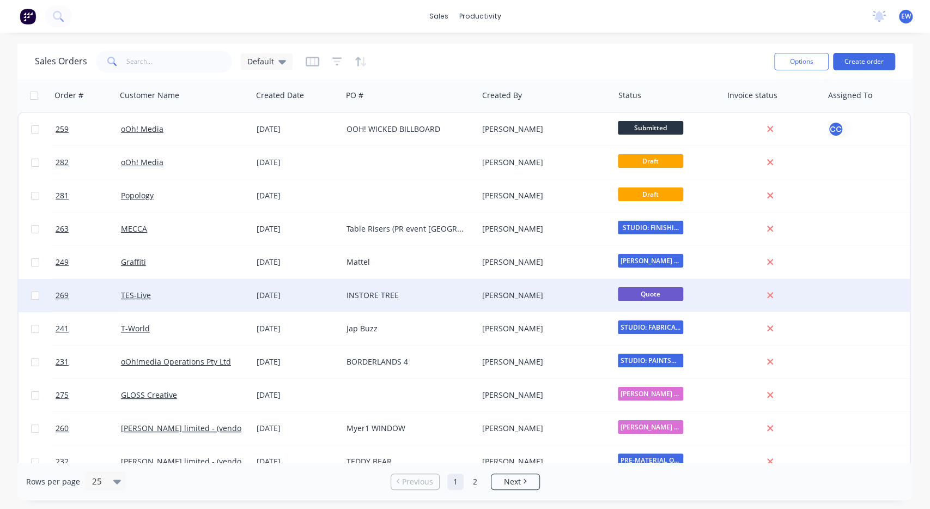
click at [434, 295] on div "INSTORE TREE" at bounding box center [406, 295] width 121 height 11
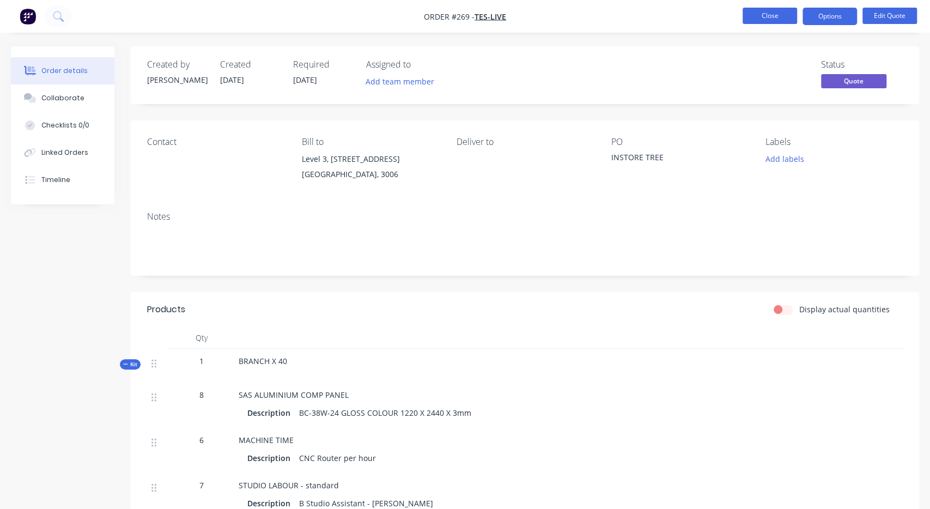
click at [764, 17] on button "Close" at bounding box center [769, 16] width 54 height 16
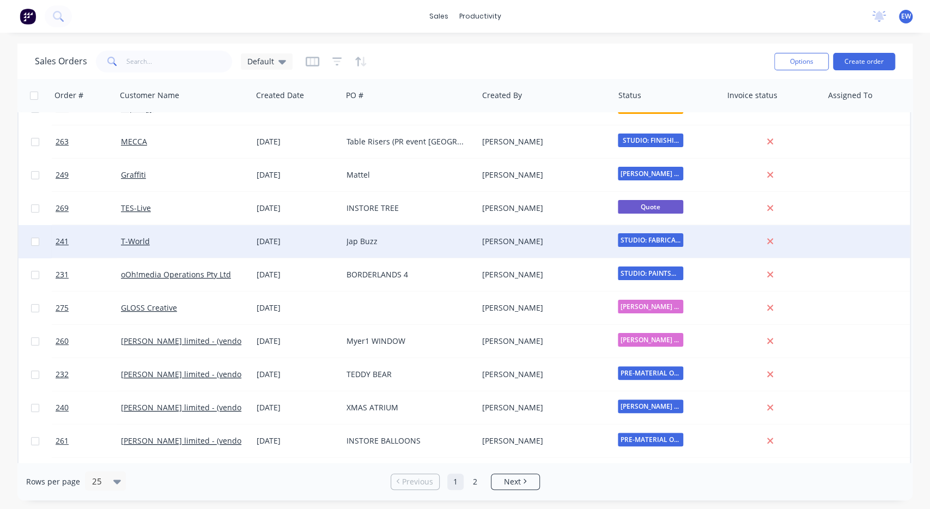
scroll to position [81, 0]
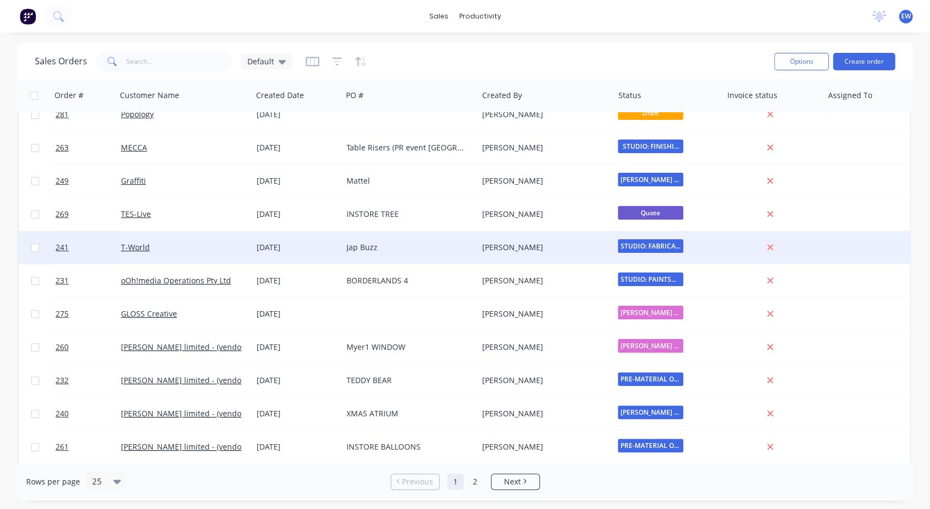
click at [431, 235] on div "Jap Buzz" at bounding box center [410, 247] width 136 height 33
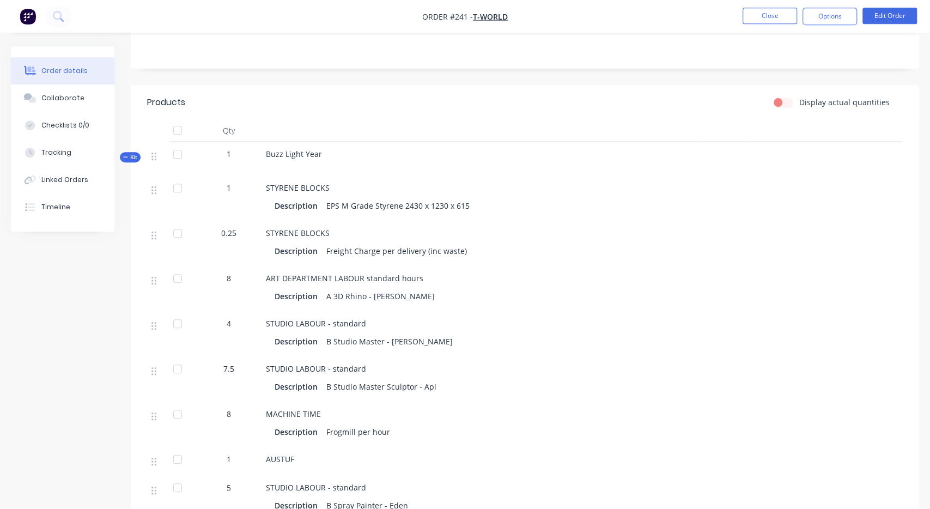
scroll to position [180, 0]
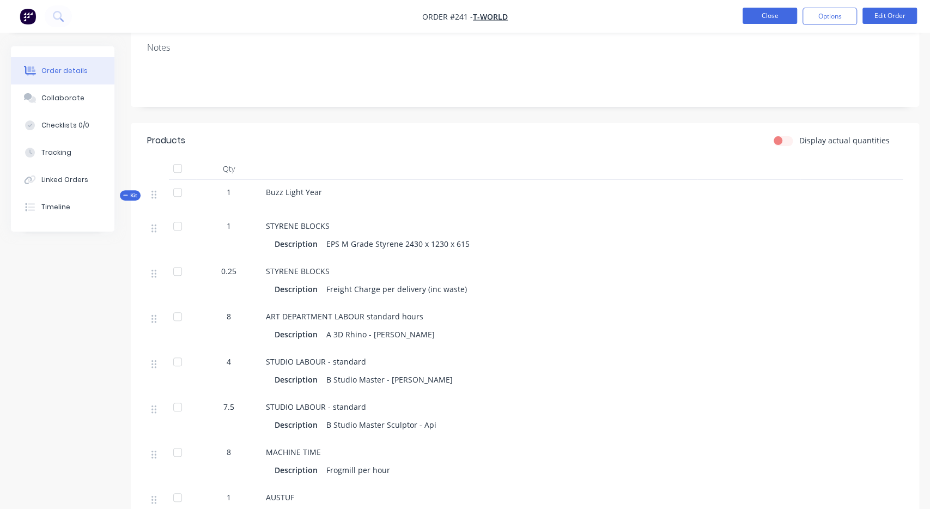
click at [779, 18] on button "Close" at bounding box center [769, 16] width 54 height 16
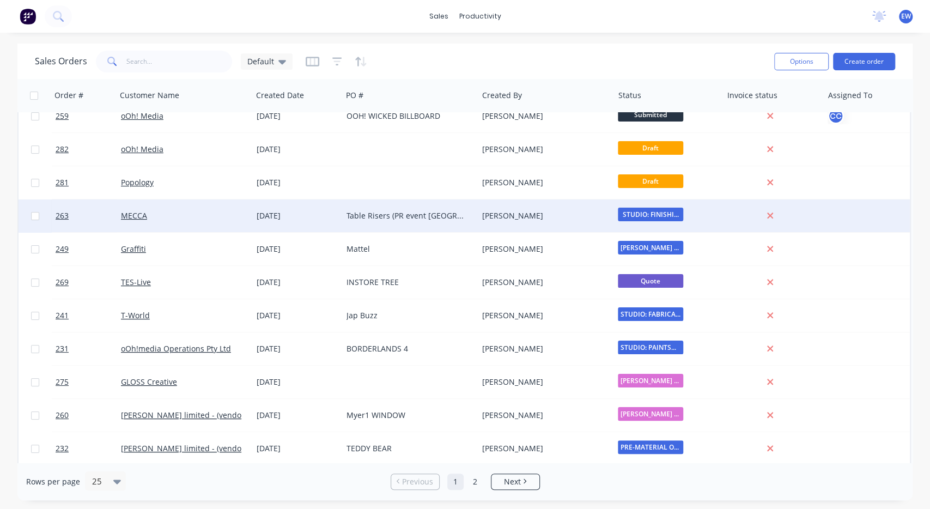
scroll to position [20, 0]
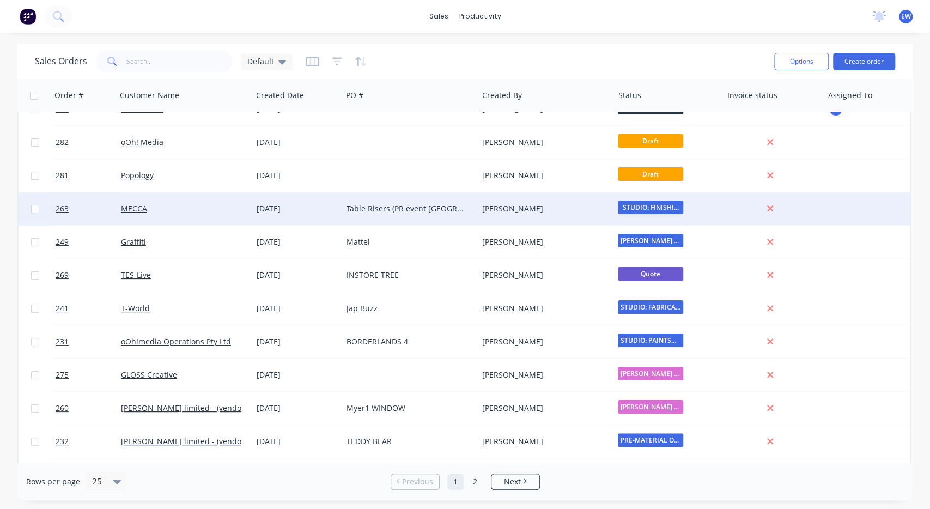
click at [450, 208] on div "Table Risers (PR event [GEOGRAPHIC_DATA])" at bounding box center [406, 208] width 121 height 11
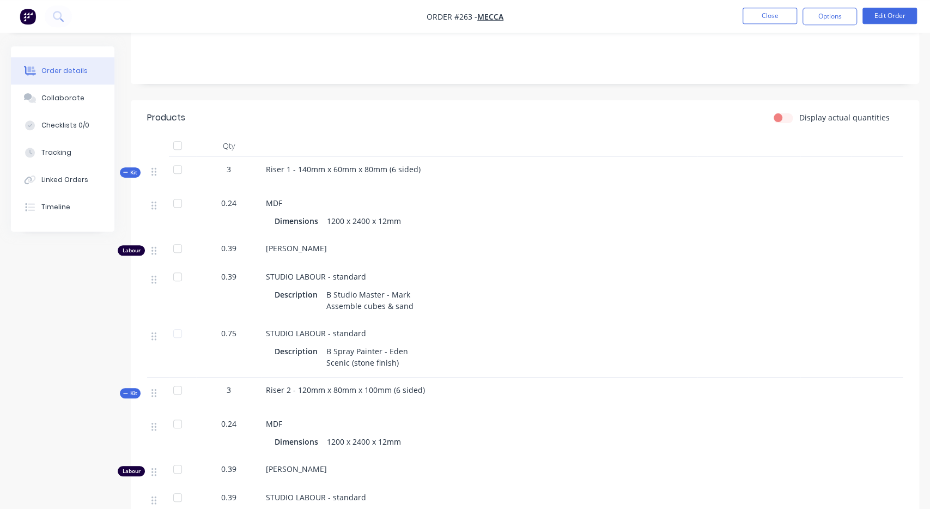
scroll to position [209, 0]
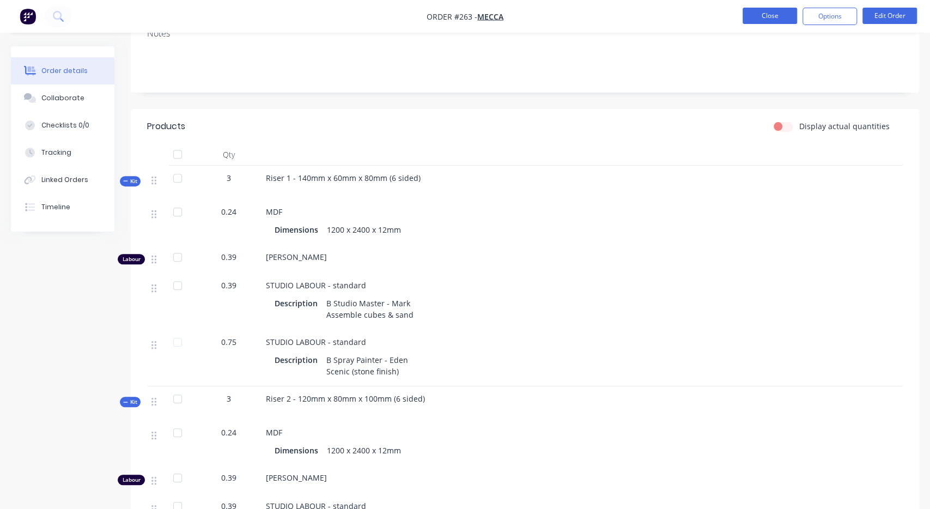
click at [776, 14] on button "Close" at bounding box center [769, 16] width 54 height 16
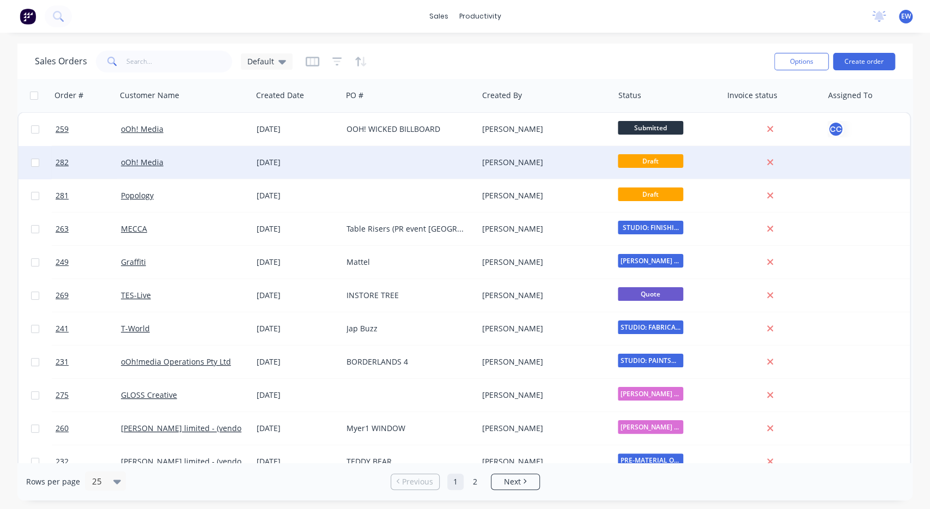
scroll to position [20, 0]
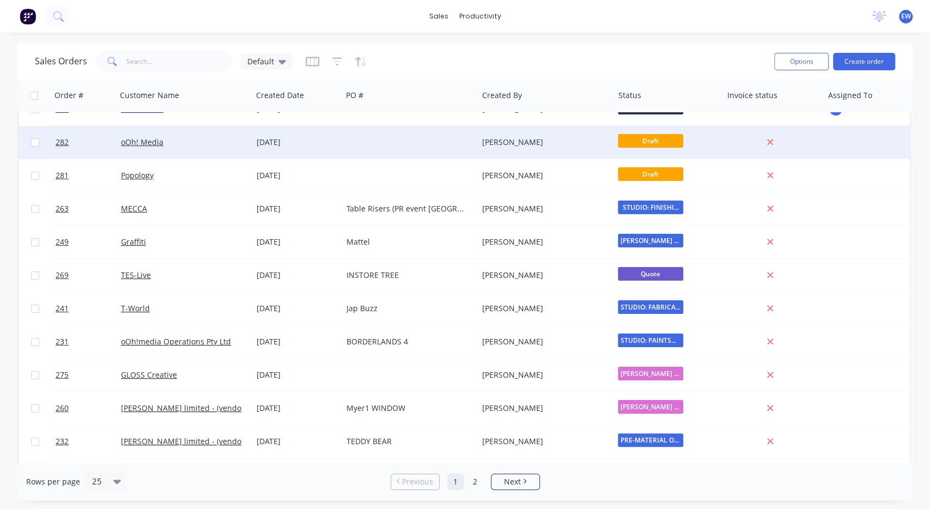
click at [553, 148] on div "[PERSON_NAME]" at bounding box center [546, 142] width 136 height 33
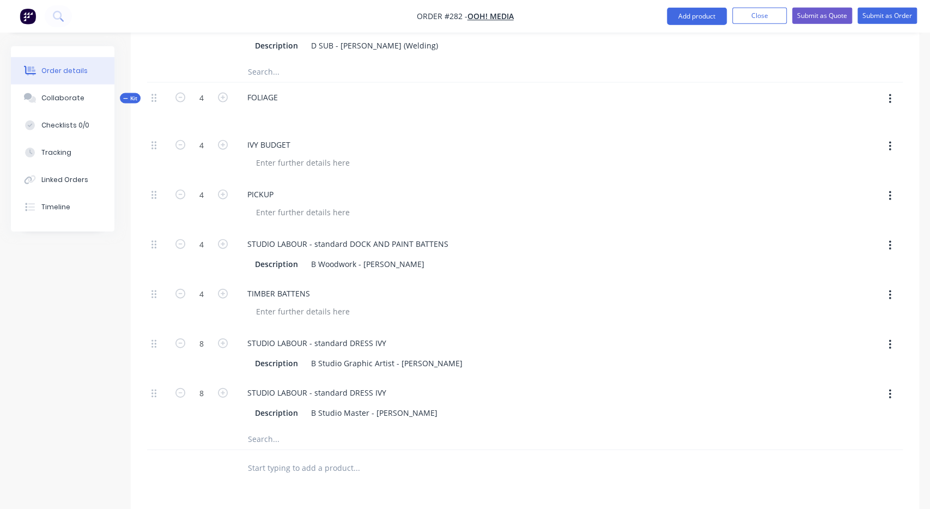
scroll to position [1643, 0]
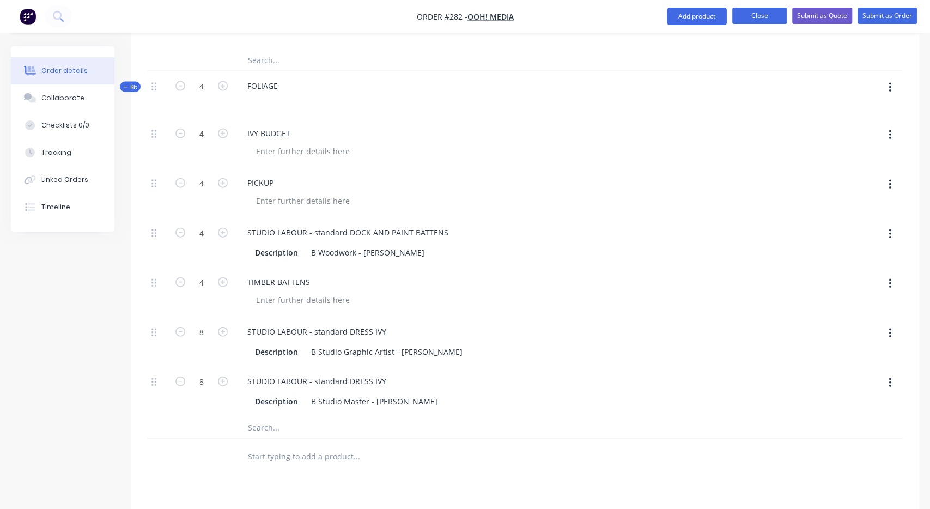
click at [751, 17] on button "Close" at bounding box center [759, 16] width 54 height 16
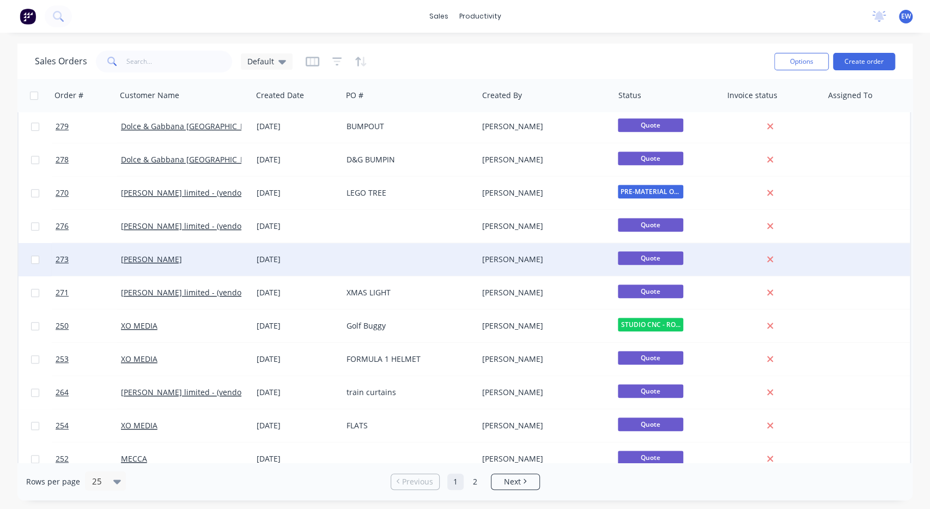
scroll to position [479, 0]
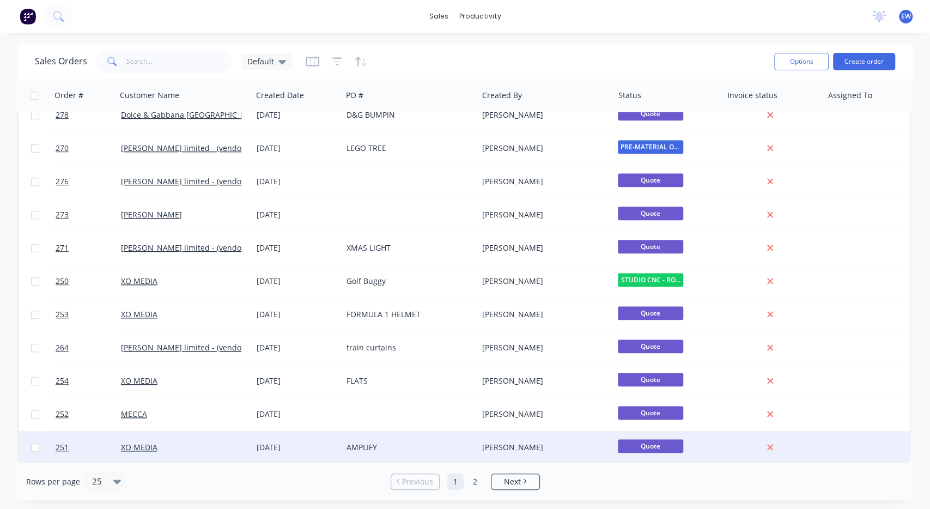
click at [379, 446] on div "AMPLIFY" at bounding box center [406, 447] width 121 height 11
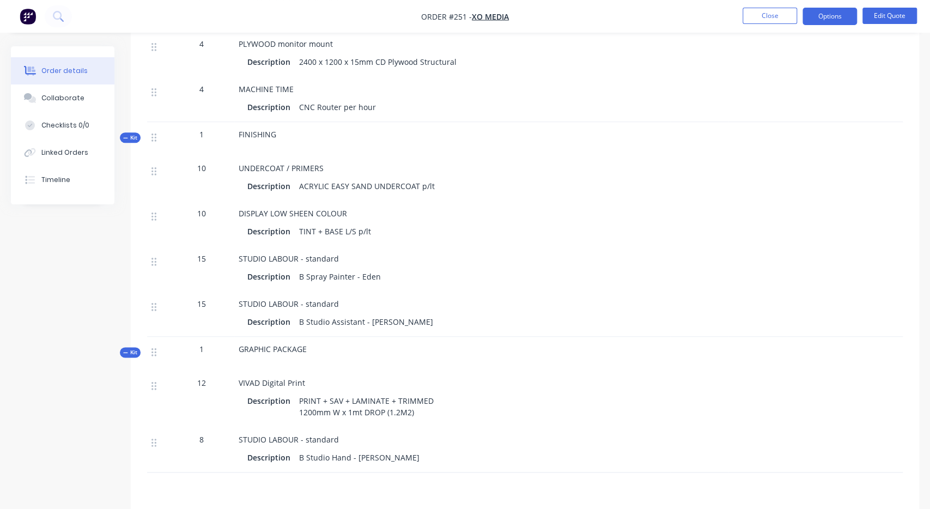
scroll to position [794, 0]
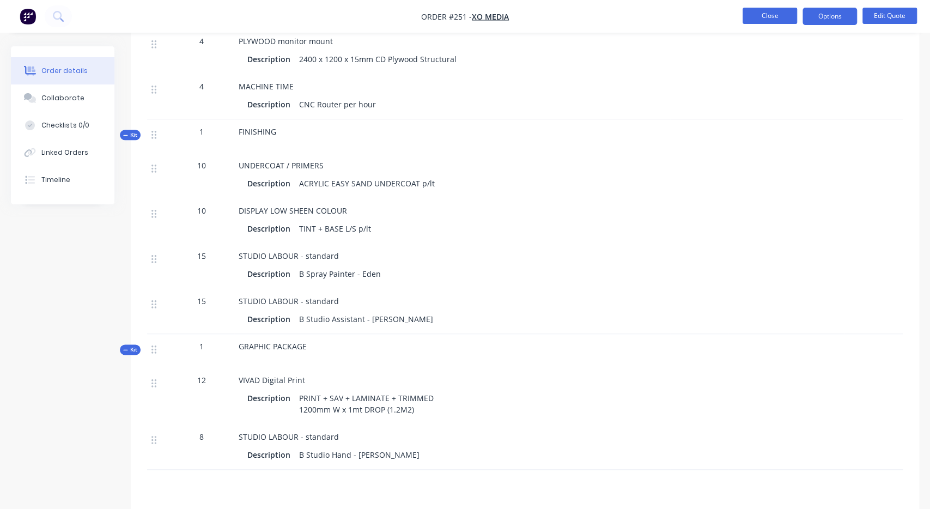
click at [787, 20] on button "Close" at bounding box center [769, 16] width 54 height 16
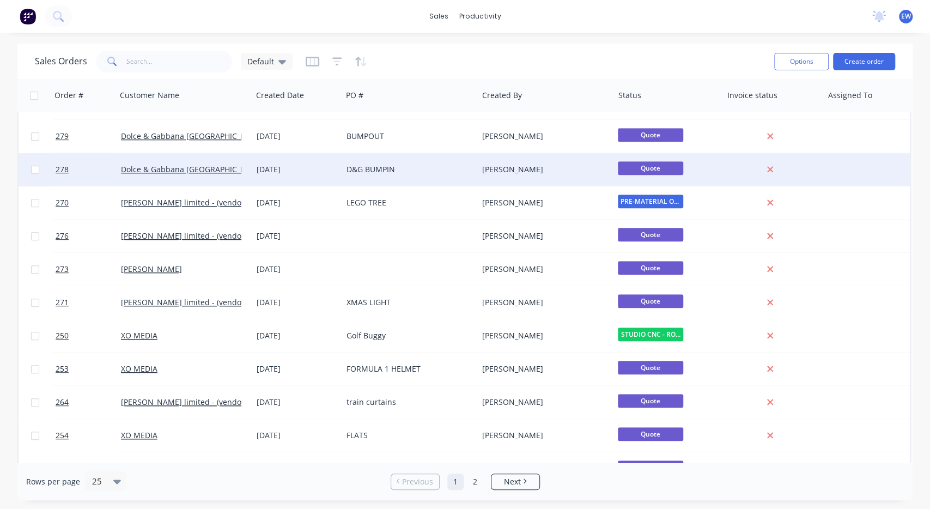
scroll to position [479, 0]
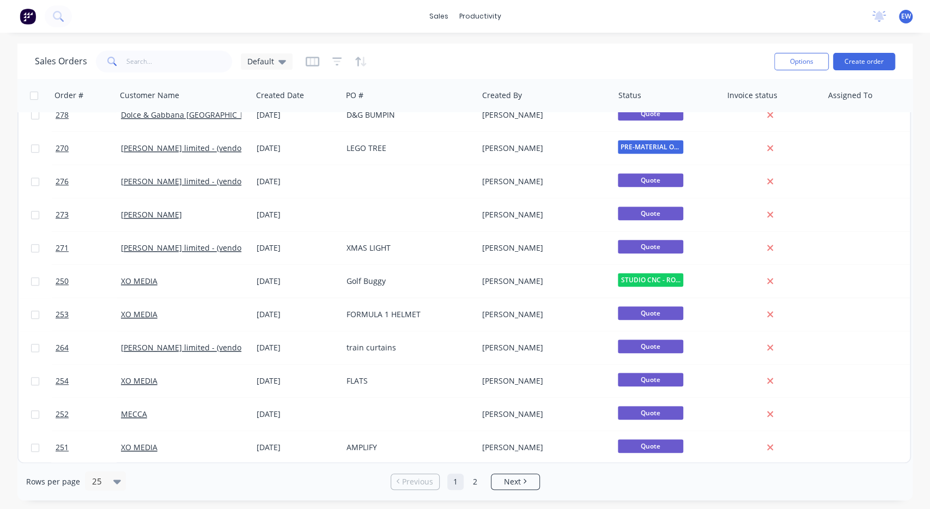
click at [485, 478] on ul "Previous 1 2 Next" at bounding box center [465, 481] width 158 height 16
click at [477, 478] on link "2" at bounding box center [475, 481] width 16 height 16
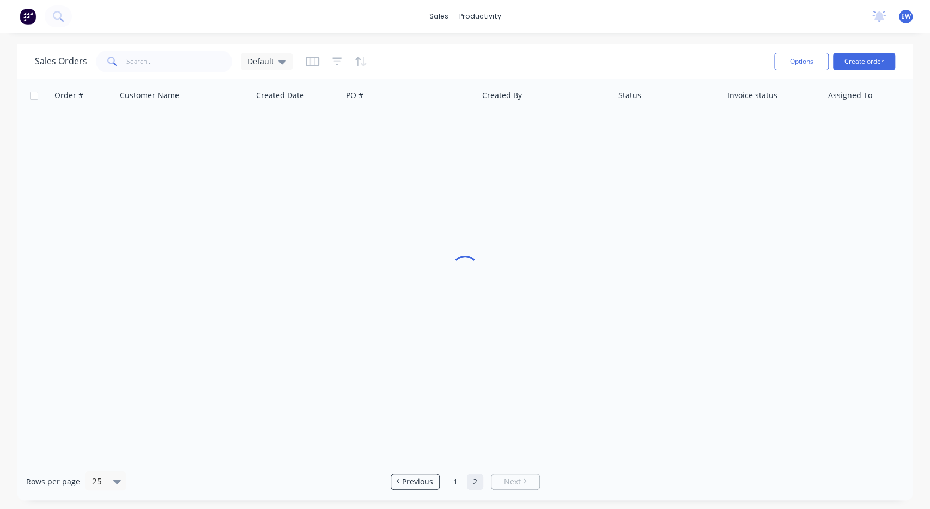
scroll to position [0, 0]
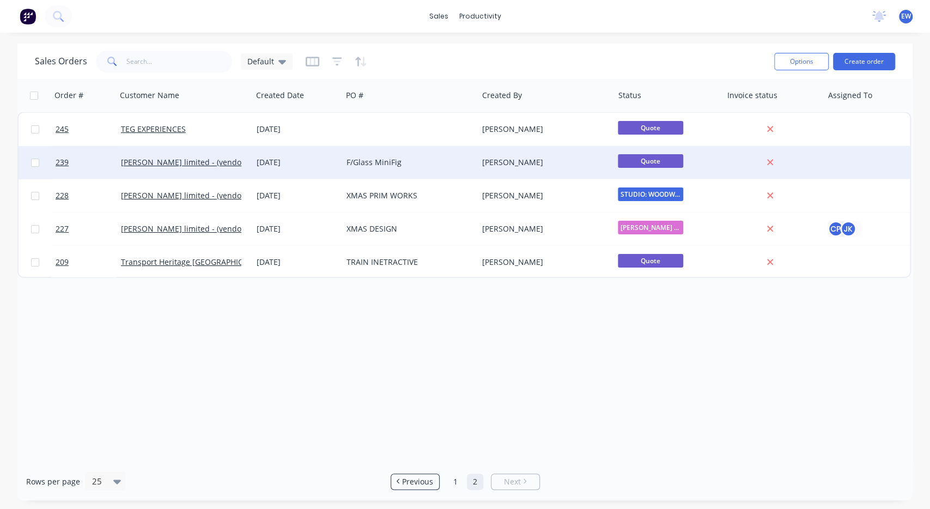
click at [440, 164] on div "F/Glass MiniFig" at bounding box center [406, 162] width 121 height 11
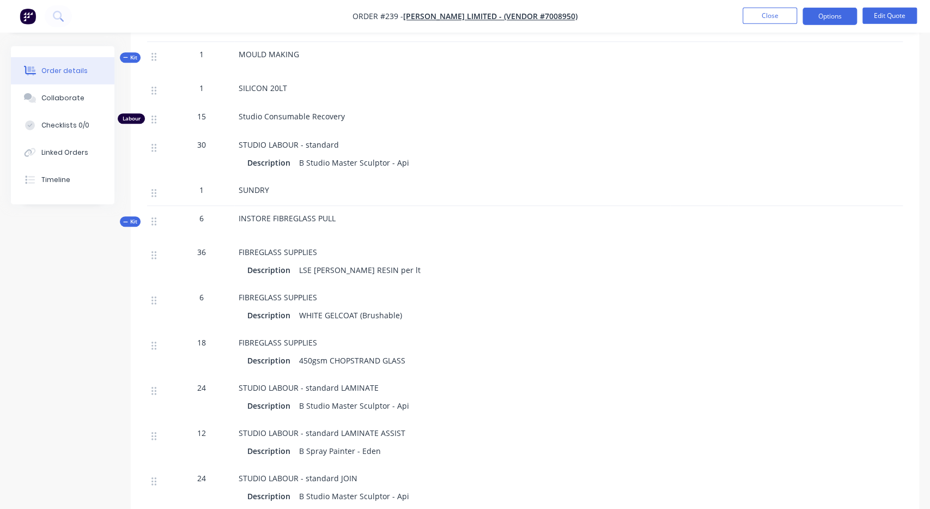
scroll to position [642, 0]
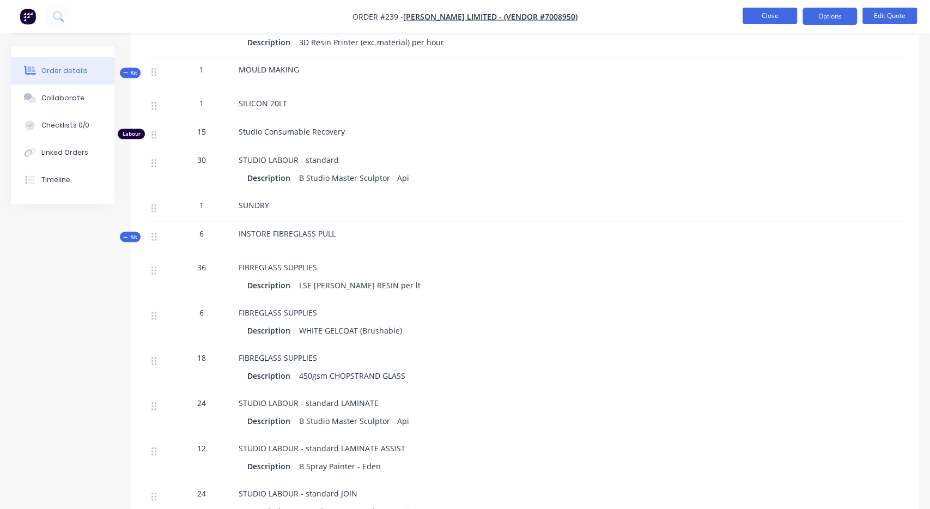
click at [777, 13] on button "Close" at bounding box center [769, 16] width 54 height 16
